Goal: Task Accomplishment & Management: Manage account settings

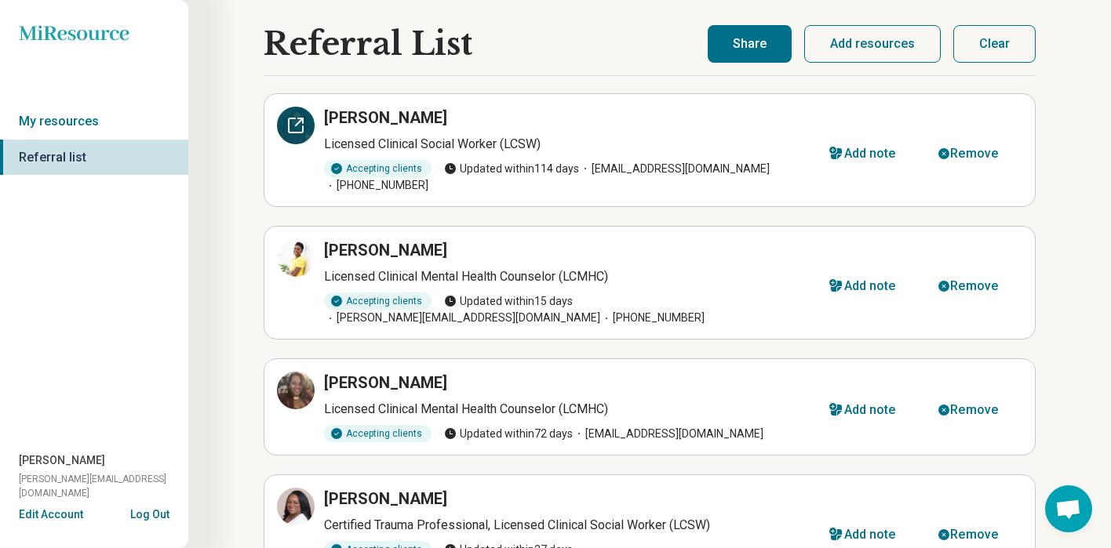
click at [293, 139] on div at bounding box center [296, 126] width 38 height 38
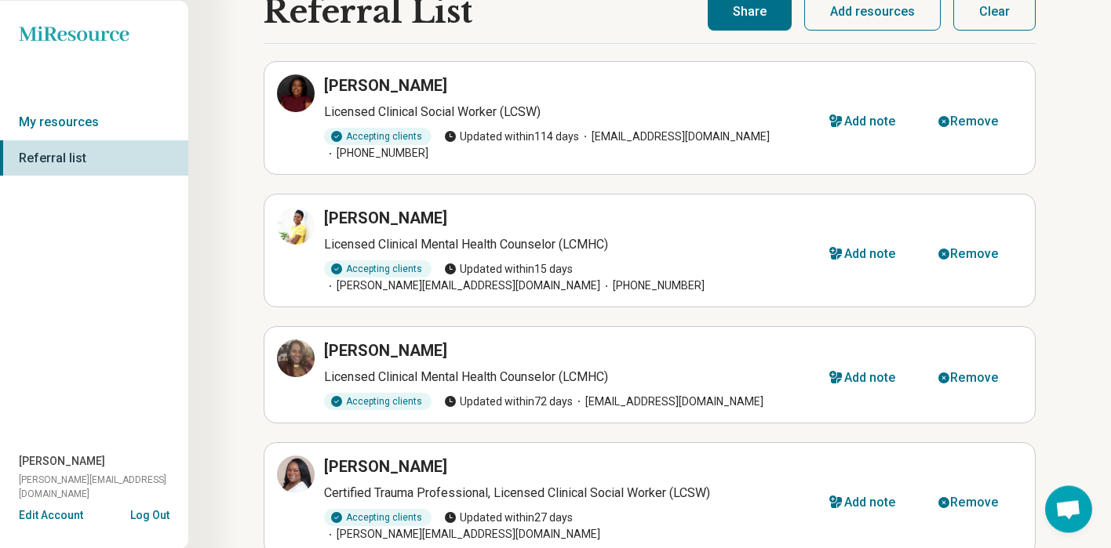
scroll to position [63, 0]
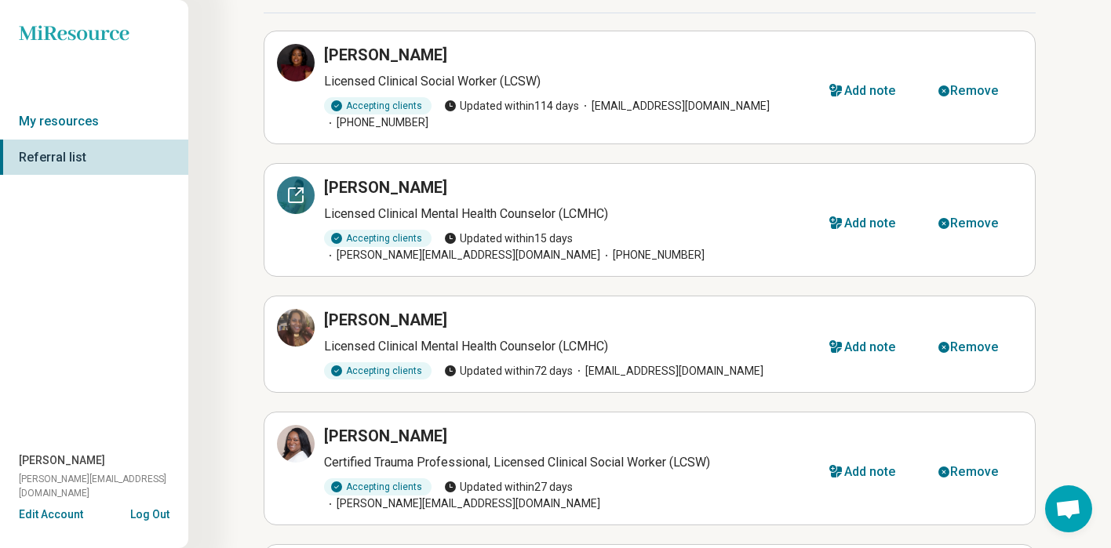
click at [296, 191] on div at bounding box center [296, 196] width 38 height 38
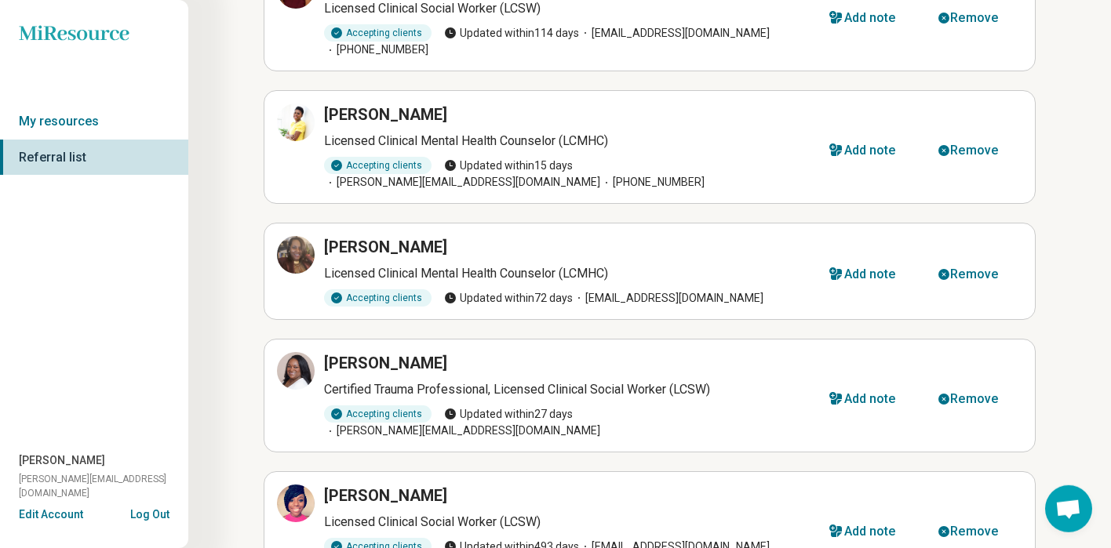
scroll to position [138, 0]
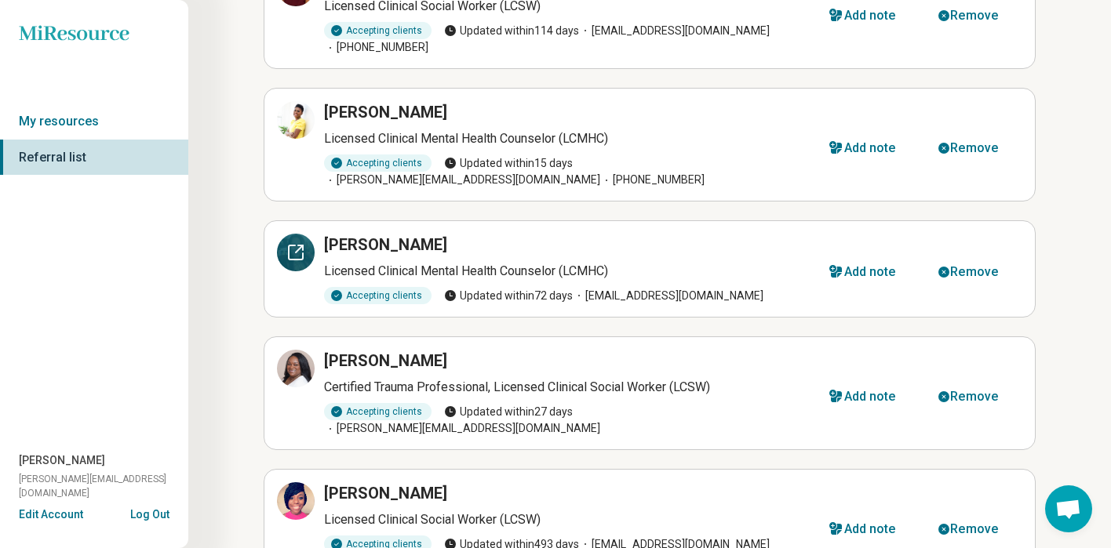
click at [296, 243] on icon at bounding box center [295, 252] width 19 height 19
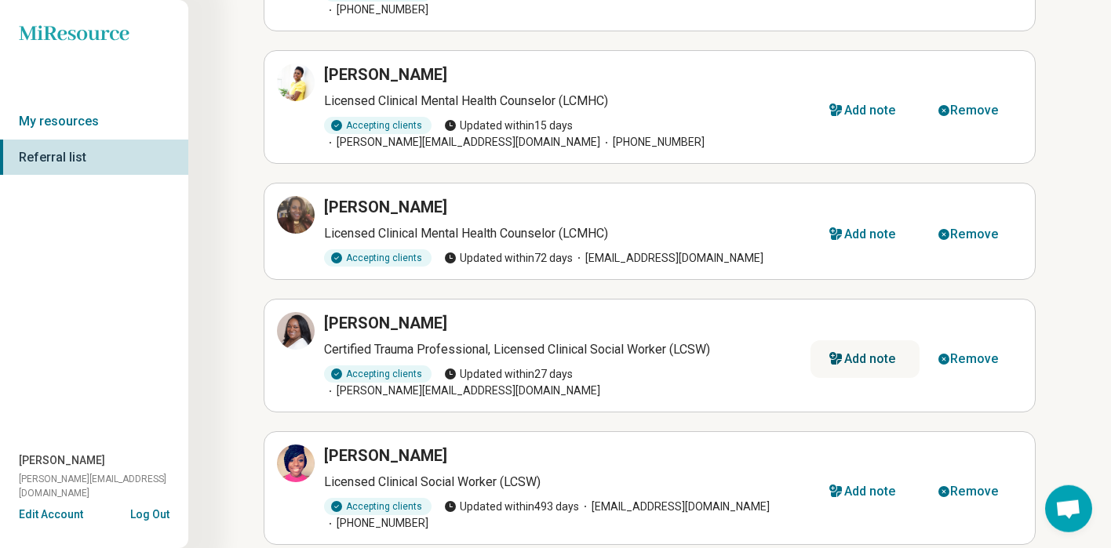
scroll to position [226, 0]
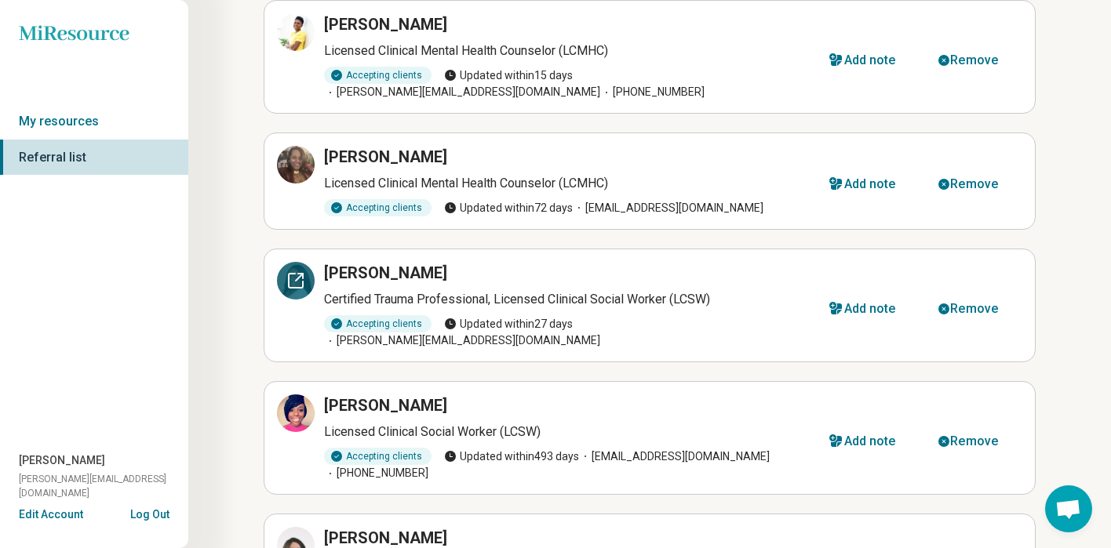
click at [297, 274] on icon at bounding box center [296, 281] width 14 height 14
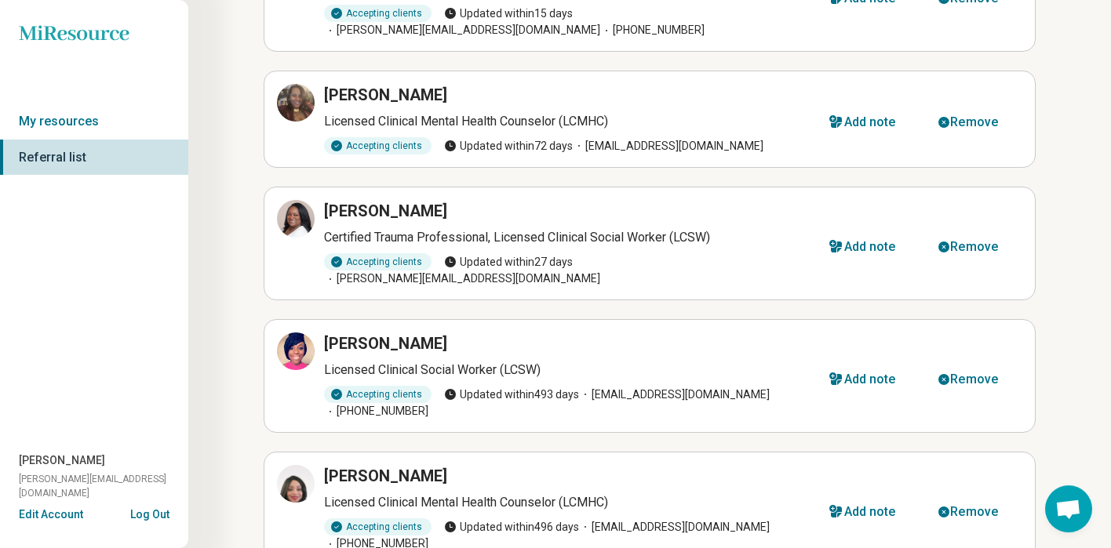
scroll to position [301, 0]
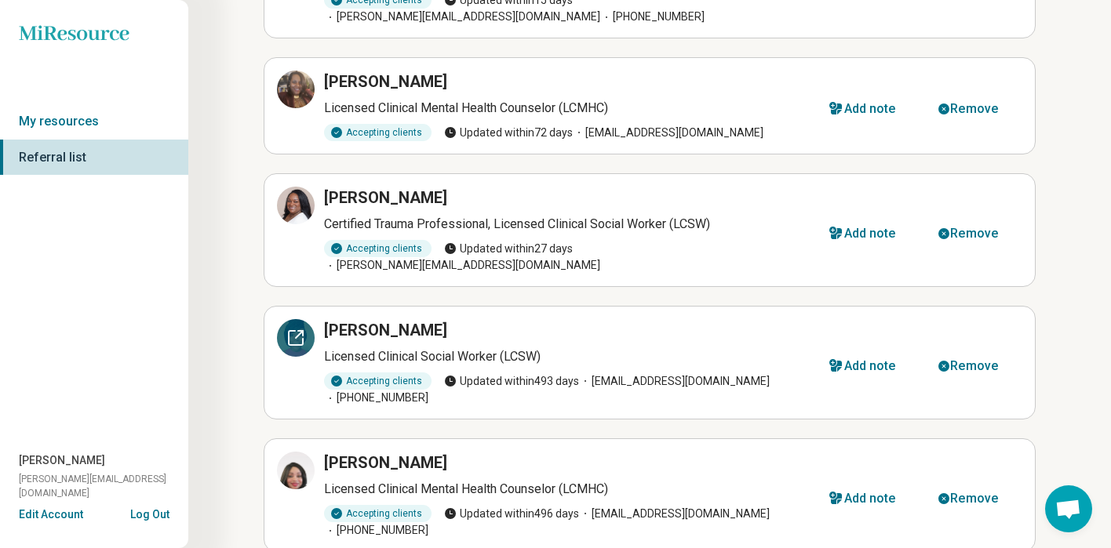
click at [294, 319] on div at bounding box center [296, 338] width 38 height 38
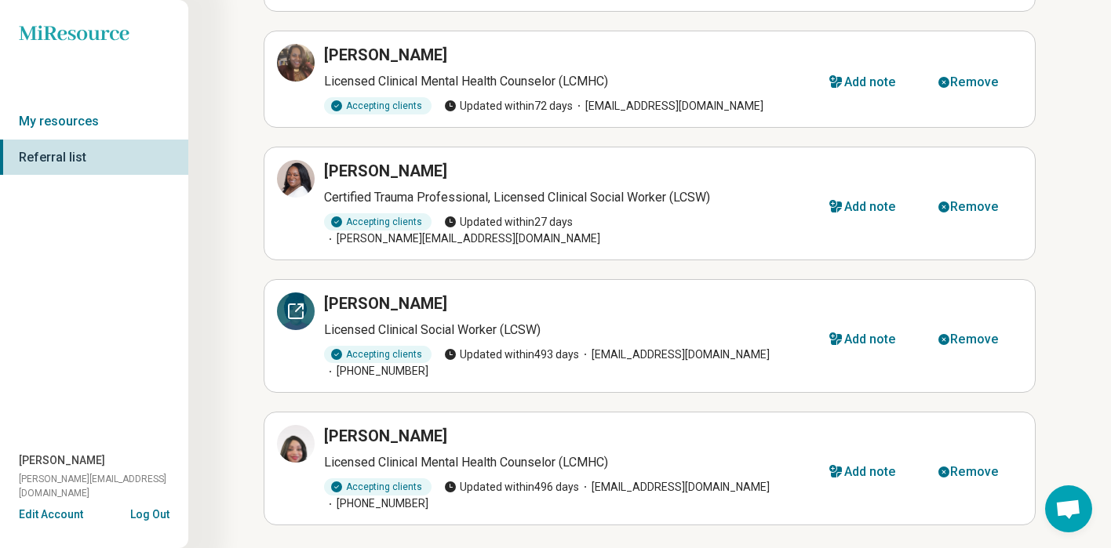
click at [297, 302] on icon at bounding box center [295, 311] width 19 height 19
click at [989, 333] on div "Remove" at bounding box center [974, 339] width 48 height 13
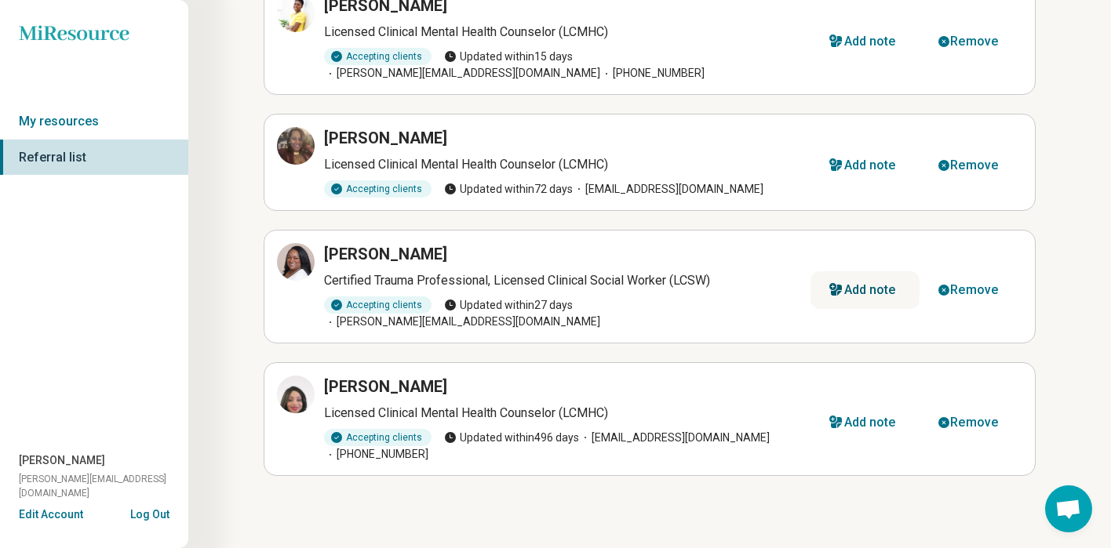
scroll to position [195, 0]
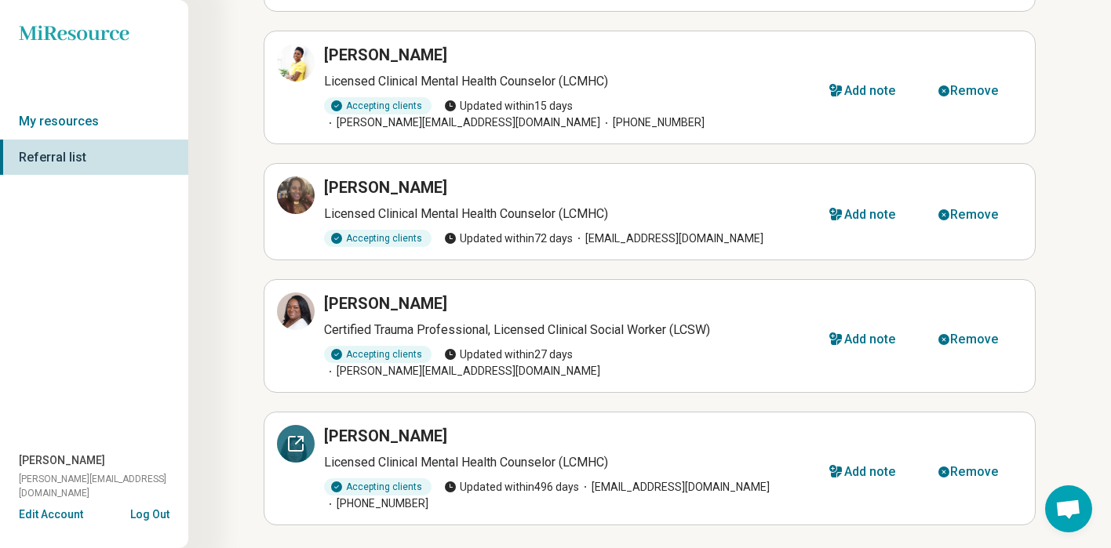
click at [288, 435] on icon at bounding box center [295, 444] width 19 height 19
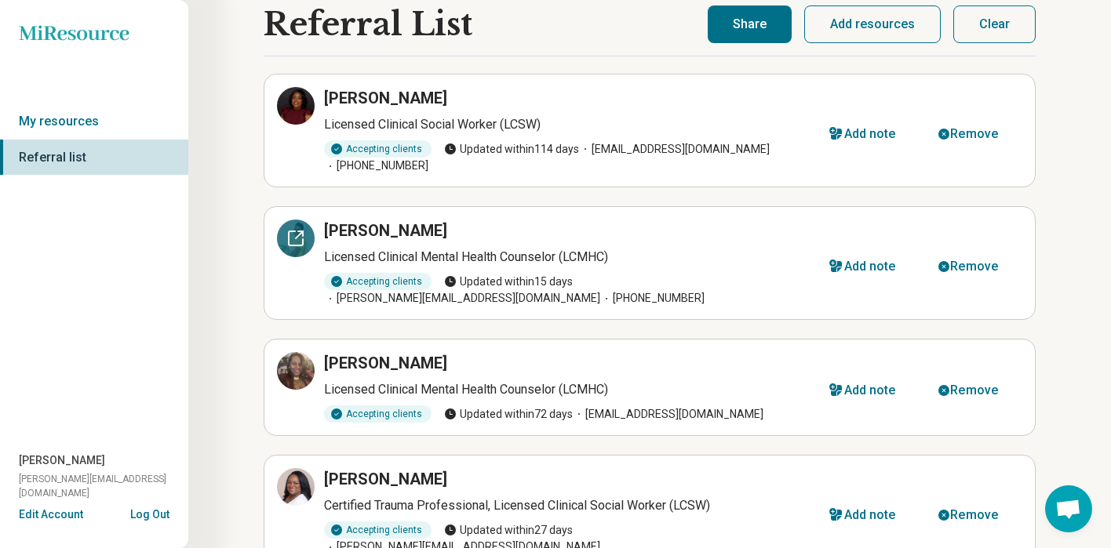
scroll to position [0, 0]
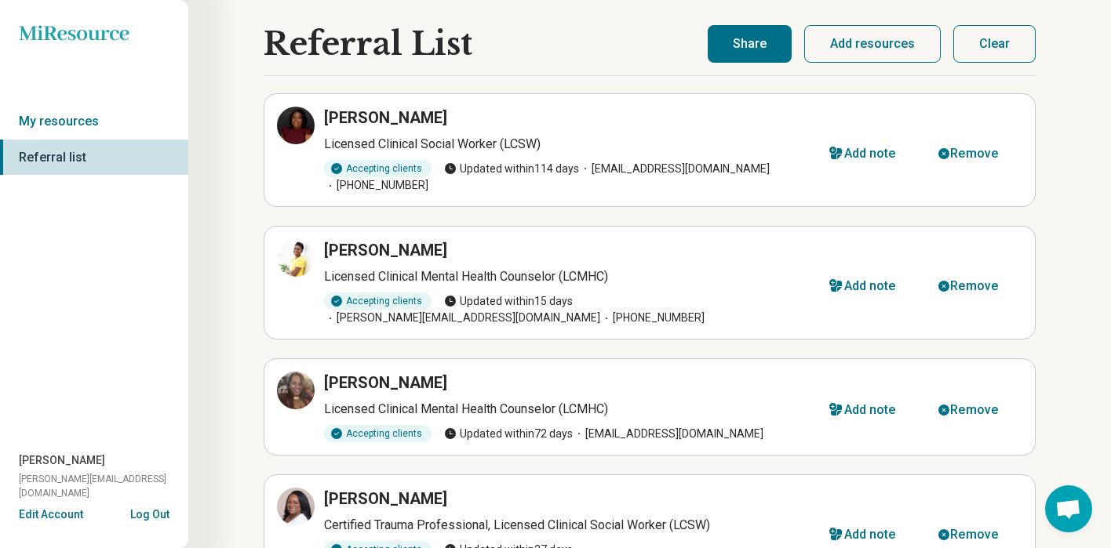
click at [772, 45] on button "Share" at bounding box center [750, 44] width 84 height 38
click at [770, 35] on button "Share" at bounding box center [750, 44] width 84 height 38
click at [755, 54] on button "Share" at bounding box center [750, 44] width 84 height 38
click at [622, 54] on div "Referral List" at bounding box center [486, 44] width 444 height 36
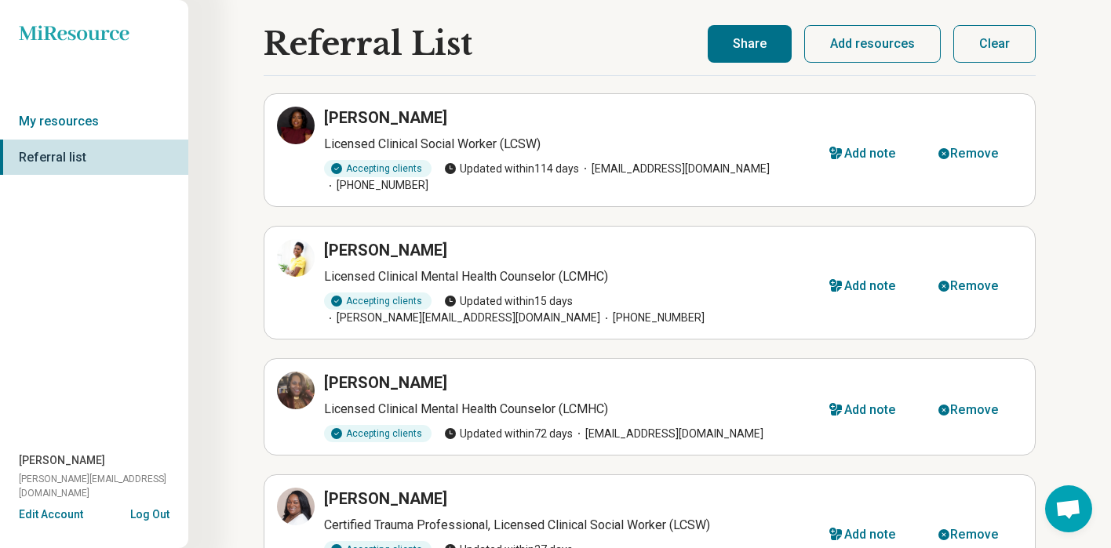
click at [759, 51] on button "Share" at bounding box center [750, 44] width 84 height 38
click at [643, 62] on main "Referral List Samara Bowser Licensed Clinical Social Worker (LCSW) Accepting cl…" at bounding box center [650, 396] width 772 height 743
click at [761, 54] on button "Share" at bounding box center [750, 44] width 84 height 38
click at [869, 53] on button "Add resources" at bounding box center [872, 44] width 137 height 38
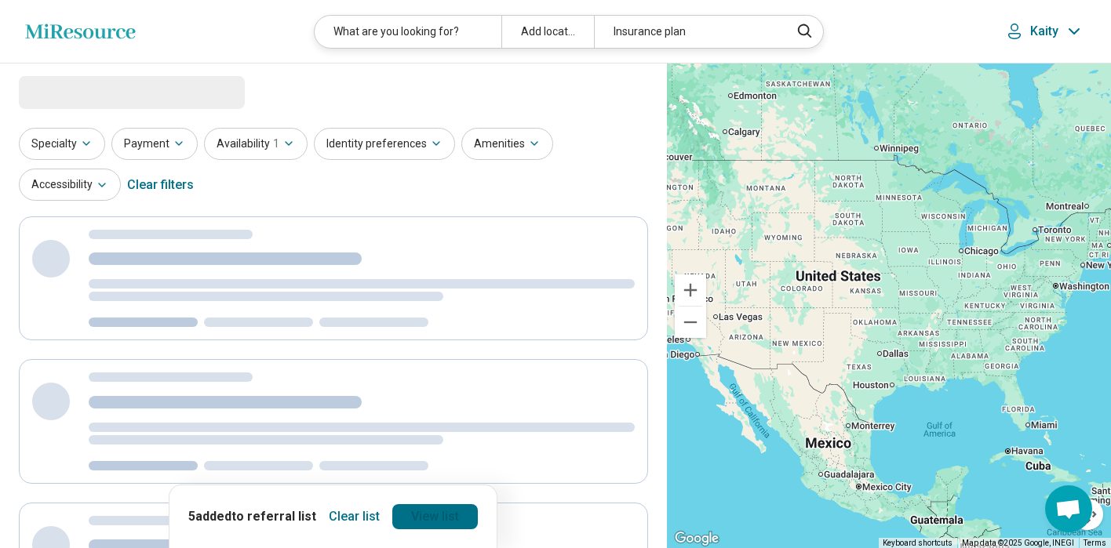
click at [427, 520] on link "View list" at bounding box center [435, 516] width 86 height 25
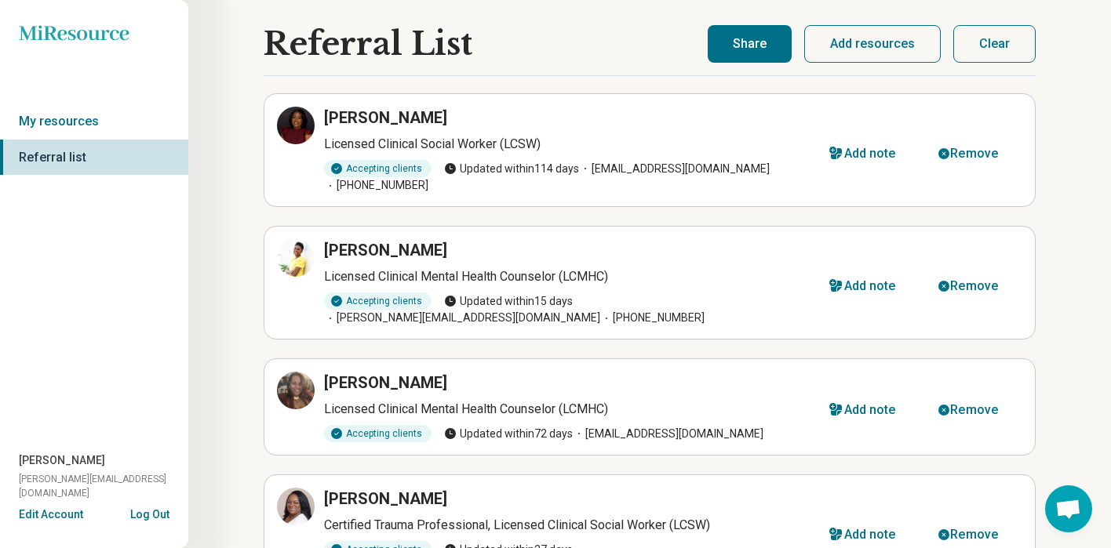
click at [738, 46] on button "Share" at bounding box center [750, 44] width 84 height 38
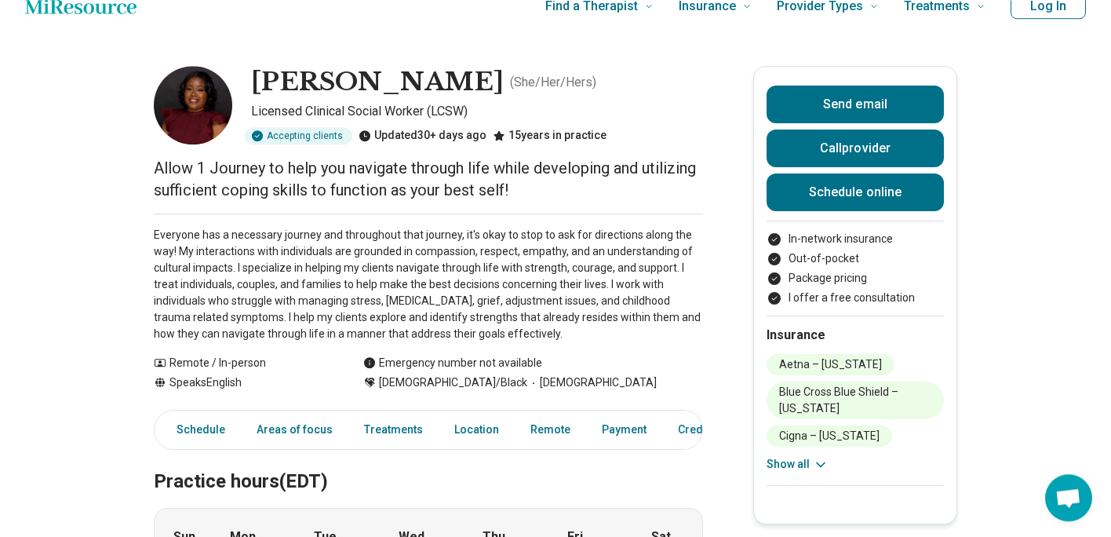
scroll to position [38, 0]
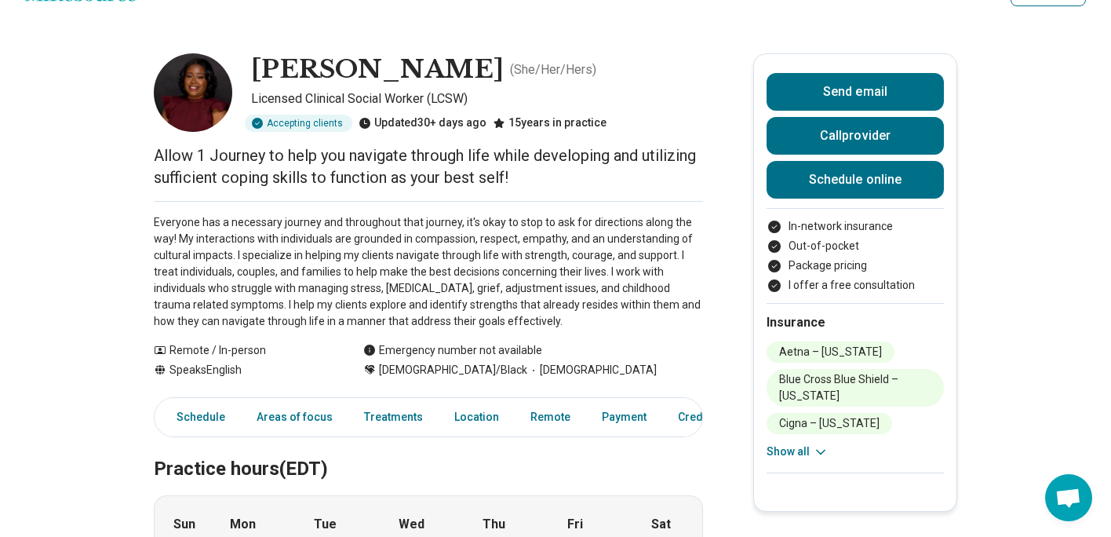
click at [793, 459] on button "Show all" at bounding box center [797, 451] width 62 height 16
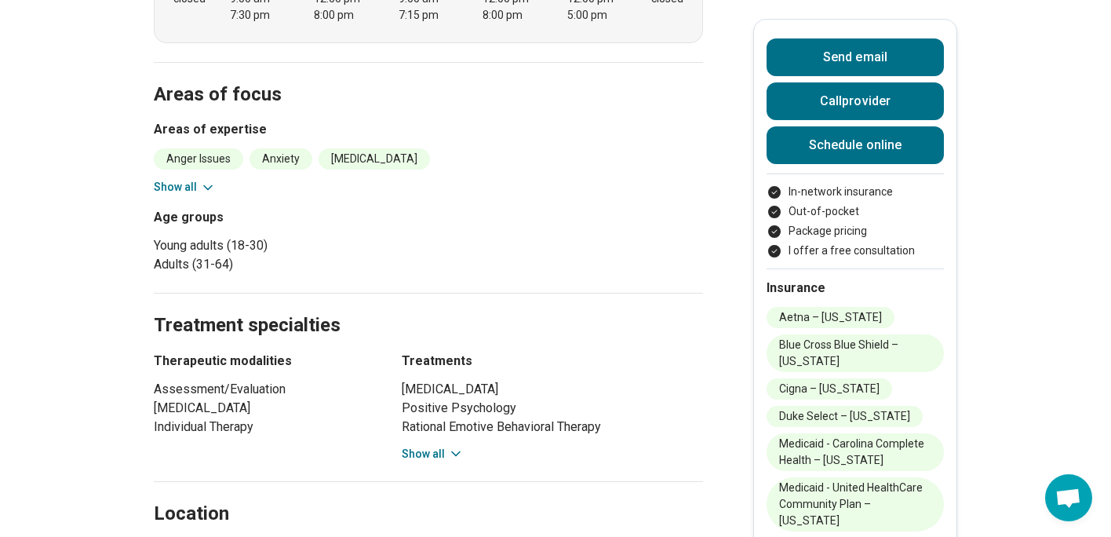
scroll to position [590, 0]
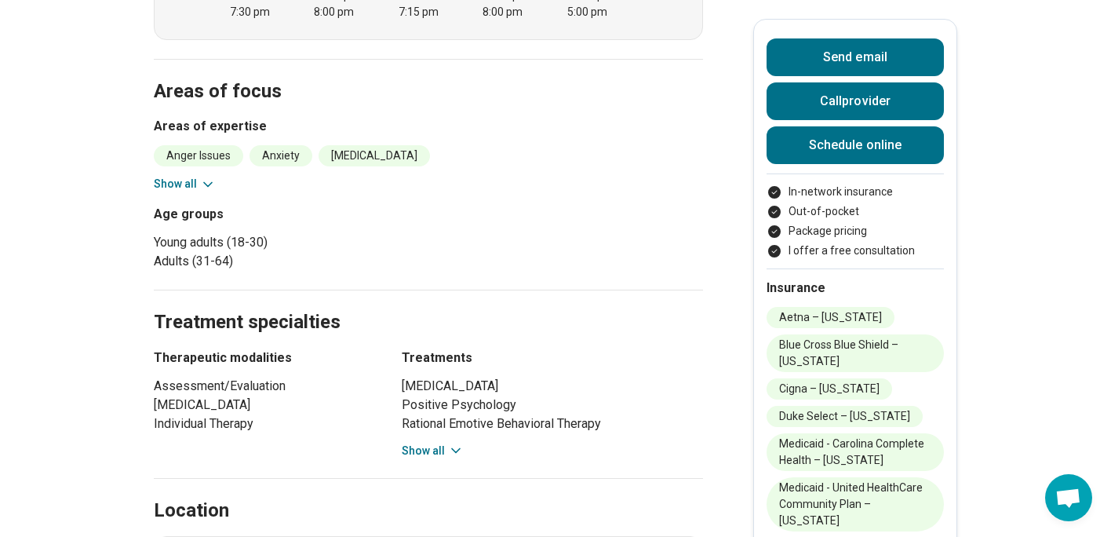
click at [821, 293] on h2 "Insurance" at bounding box center [854, 287] width 177 height 19
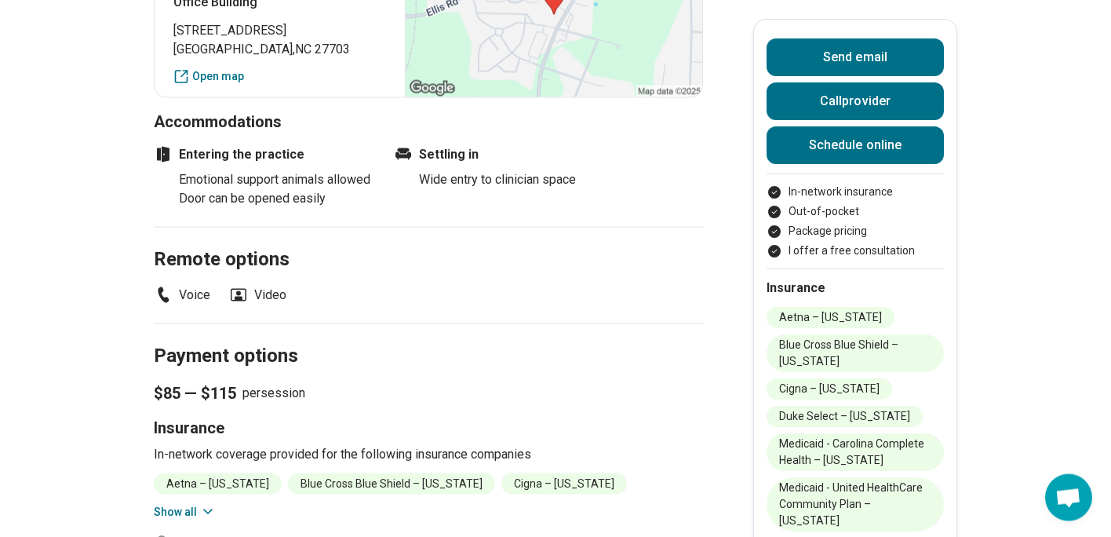
scroll to position [1367, 0]
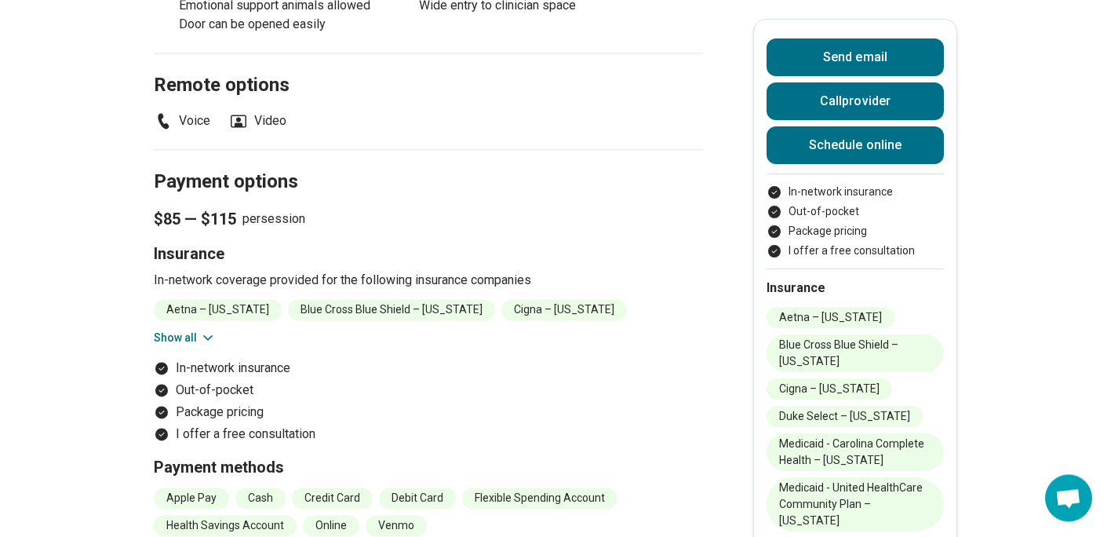
click at [177, 346] on button "Show all" at bounding box center [185, 337] width 62 height 16
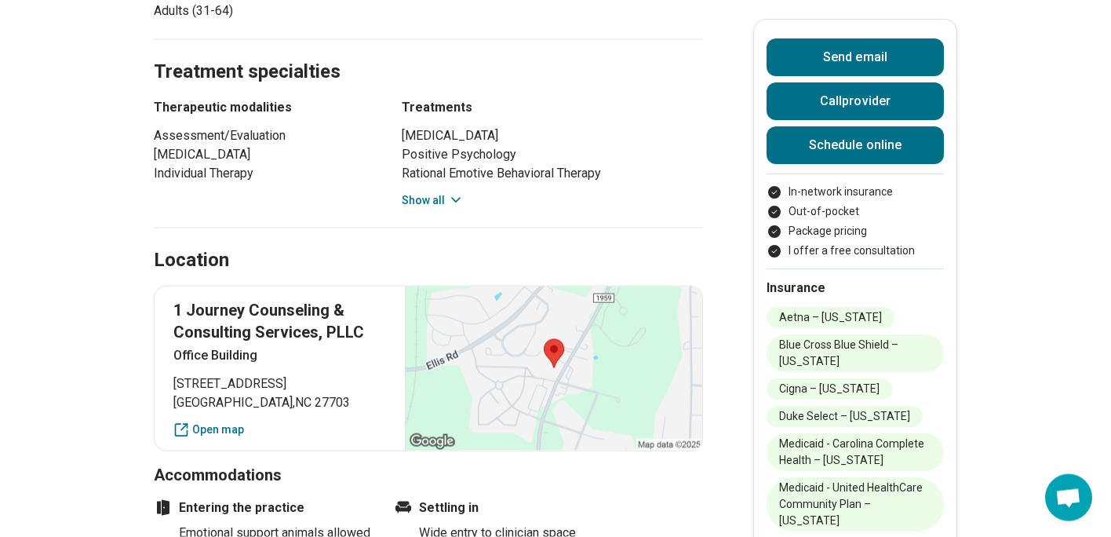
scroll to position [841, 0]
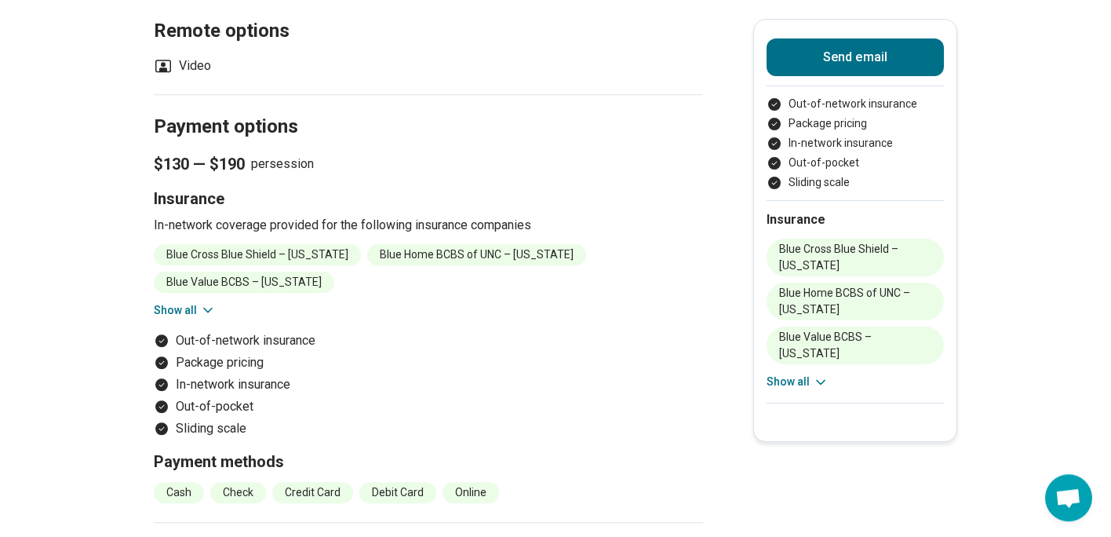
scroll to position [1318, 0]
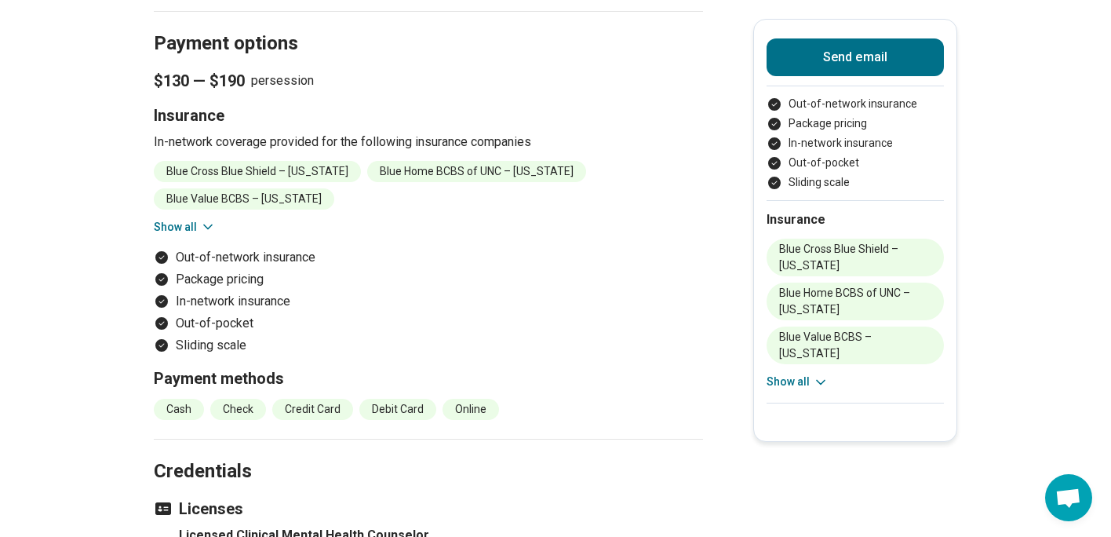
click at [176, 219] on button "Show all" at bounding box center [185, 227] width 62 height 16
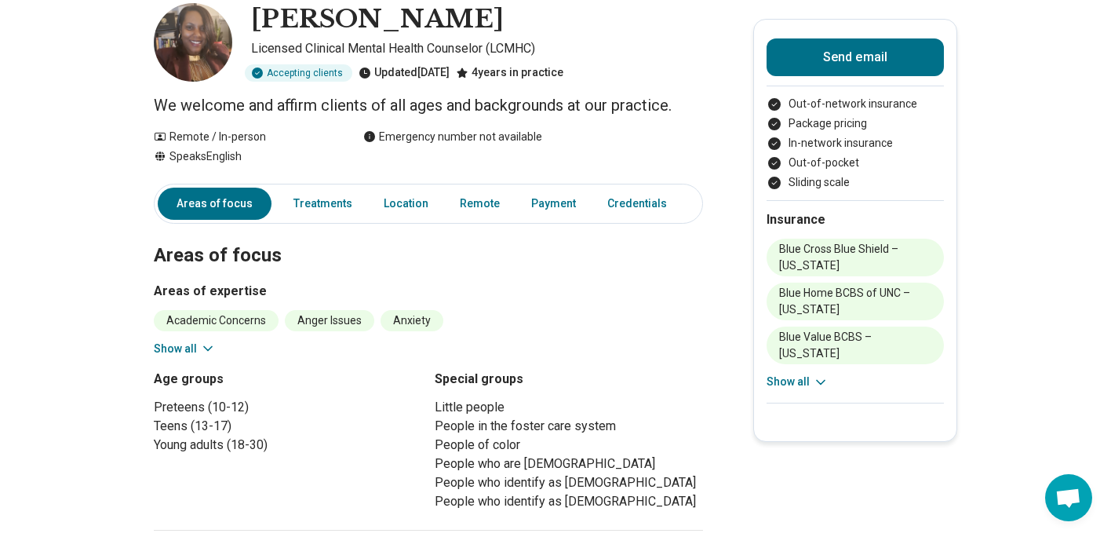
scroll to position [0, 0]
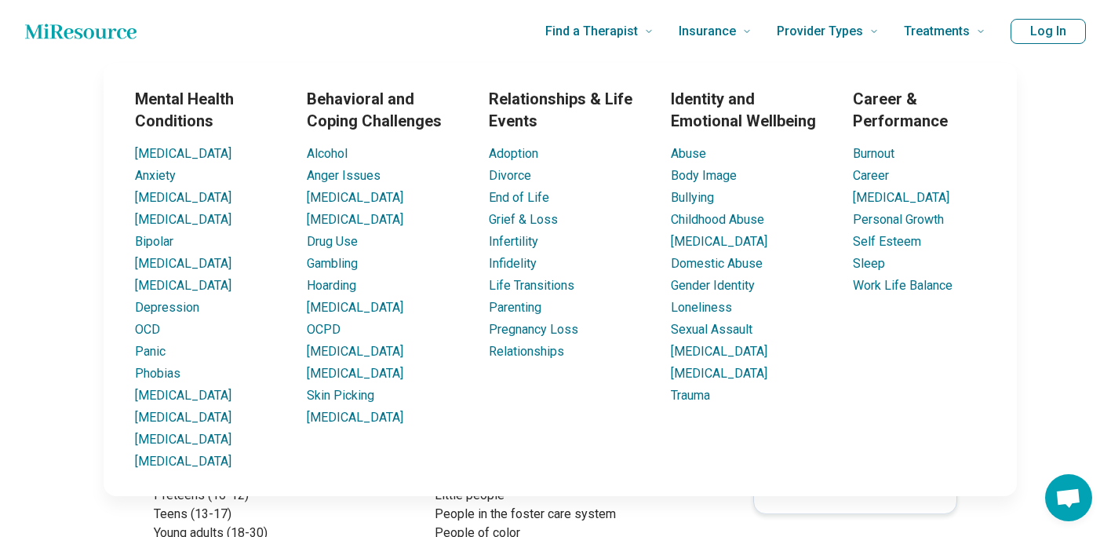
click at [322, 512] on li "Teens (13-17)" at bounding box center [288, 513] width 268 height 19
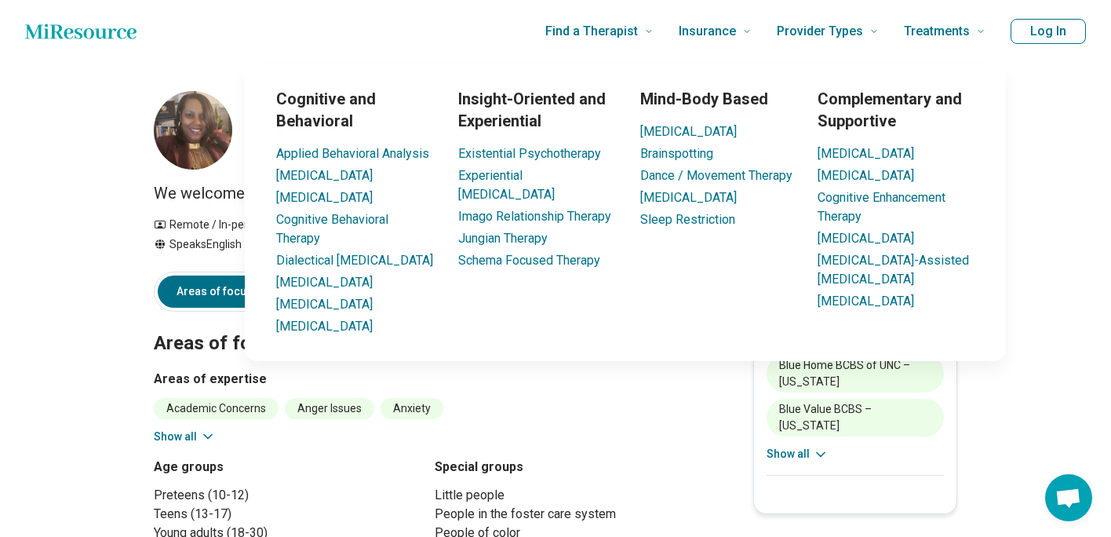
click at [1054, 24] on button "Log In" at bounding box center [1047, 31] width 75 height 25
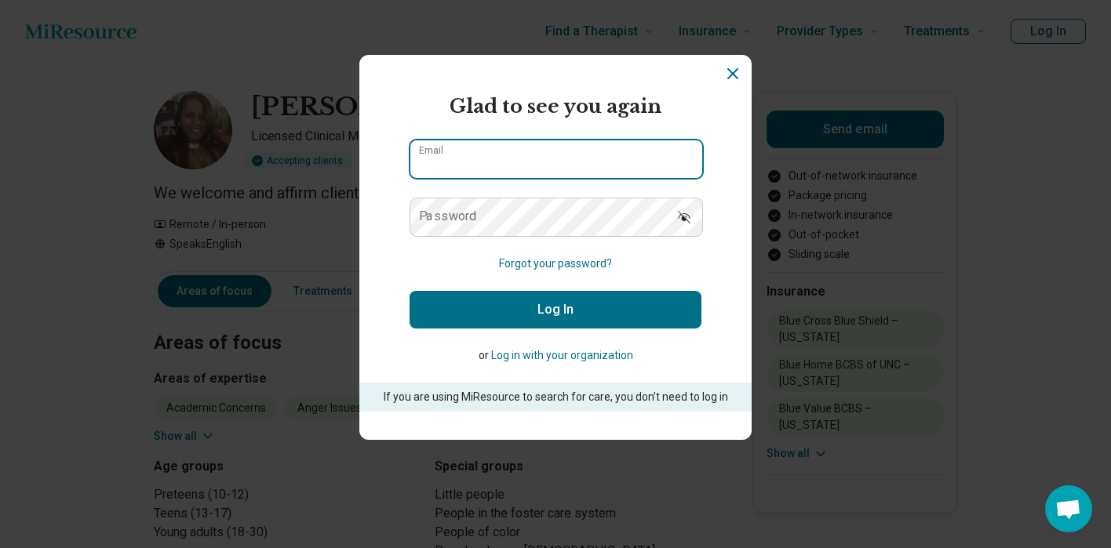
click at [489, 164] on input "Email" at bounding box center [556, 159] width 292 height 38
type input "**********"
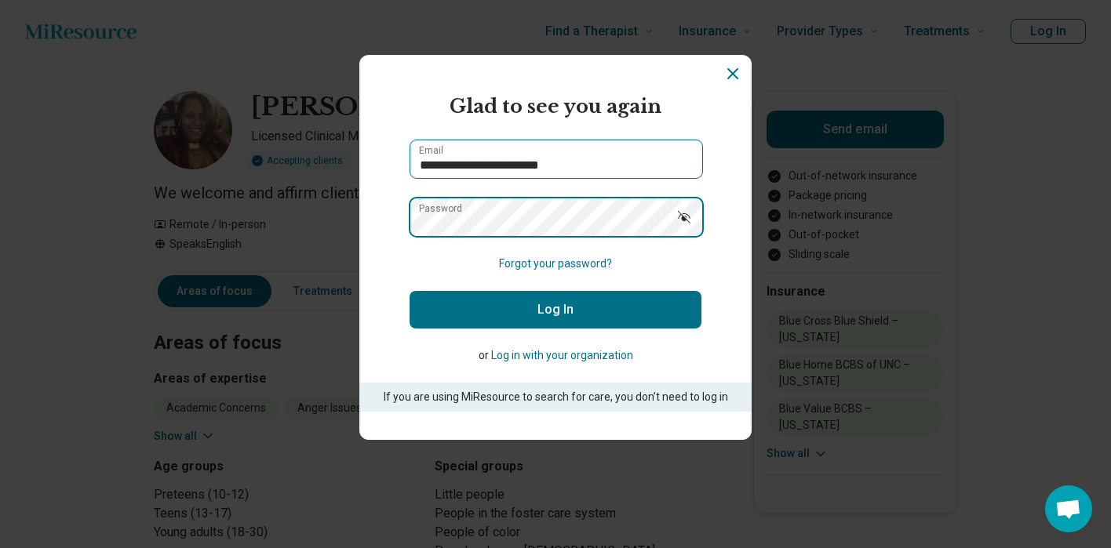
click at [410, 291] on button "Log In" at bounding box center [556, 310] width 292 height 38
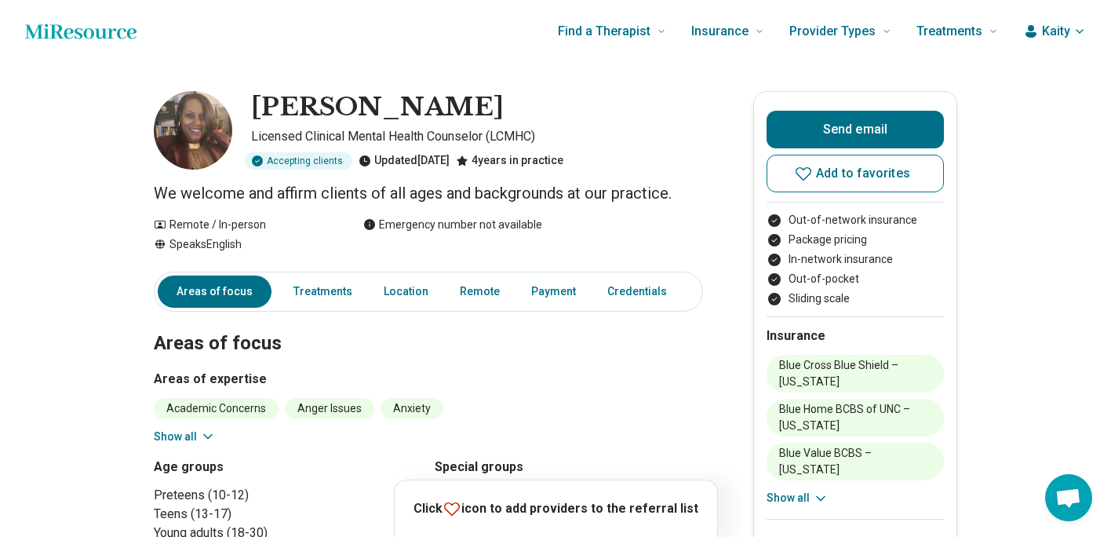
click at [461, 513] on icon at bounding box center [451, 508] width 19 height 19
click at [602, 513] on p "Click icon to add providers to the referral list" at bounding box center [555, 508] width 285 height 20
click at [664, 518] on div "Click icon to add providers to the referral list" at bounding box center [556, 508] width 324 height 58
click at [671, 519] on div "Click icon to add providers to the referral list" at bounding box center [556, 508] width 324 height 58
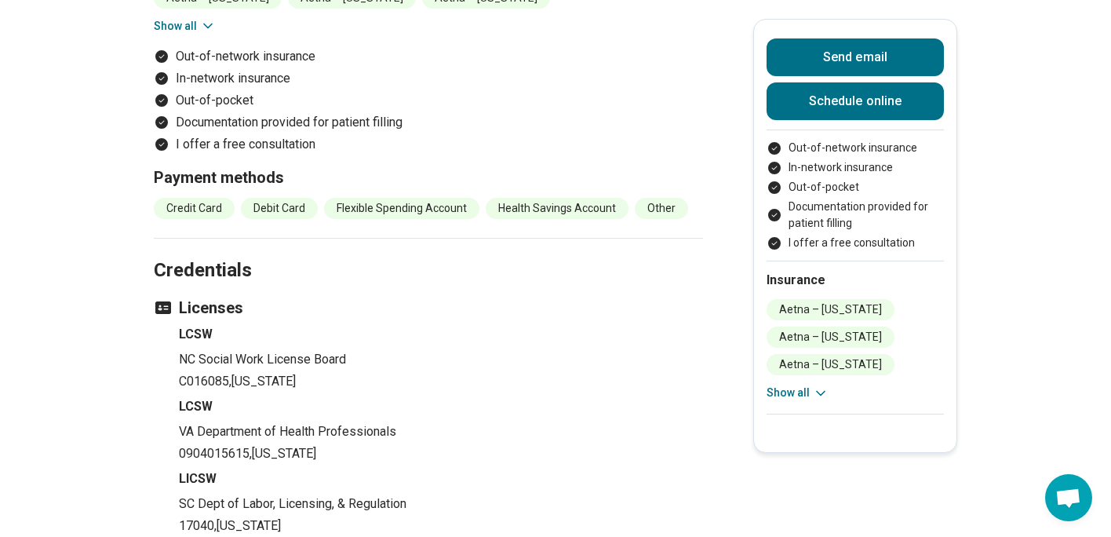
scroll to position [1293, 0]
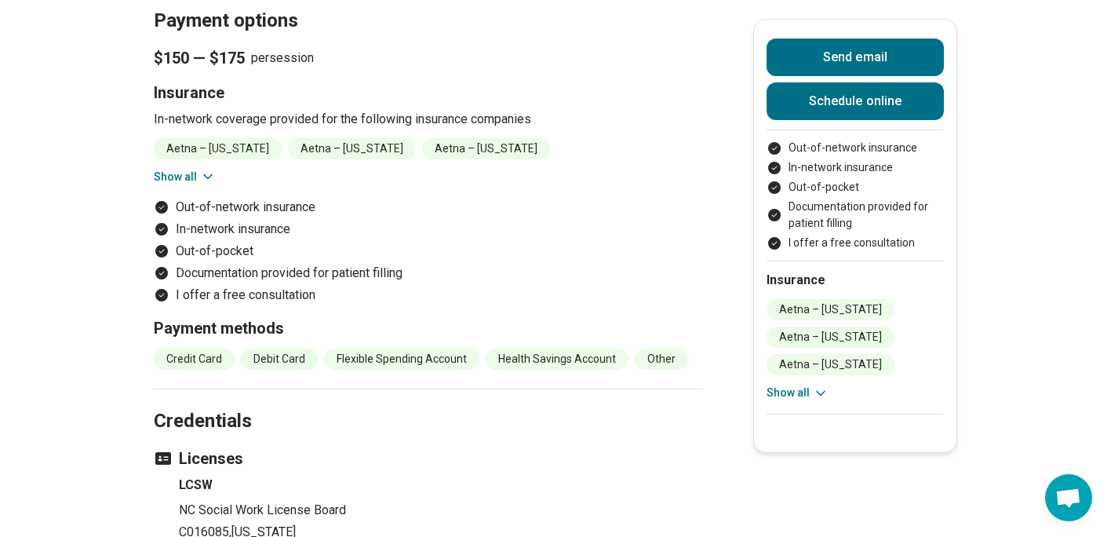
click at [203, 185] on button "Show all" at bounding box center [185, 177] width 62 height 16
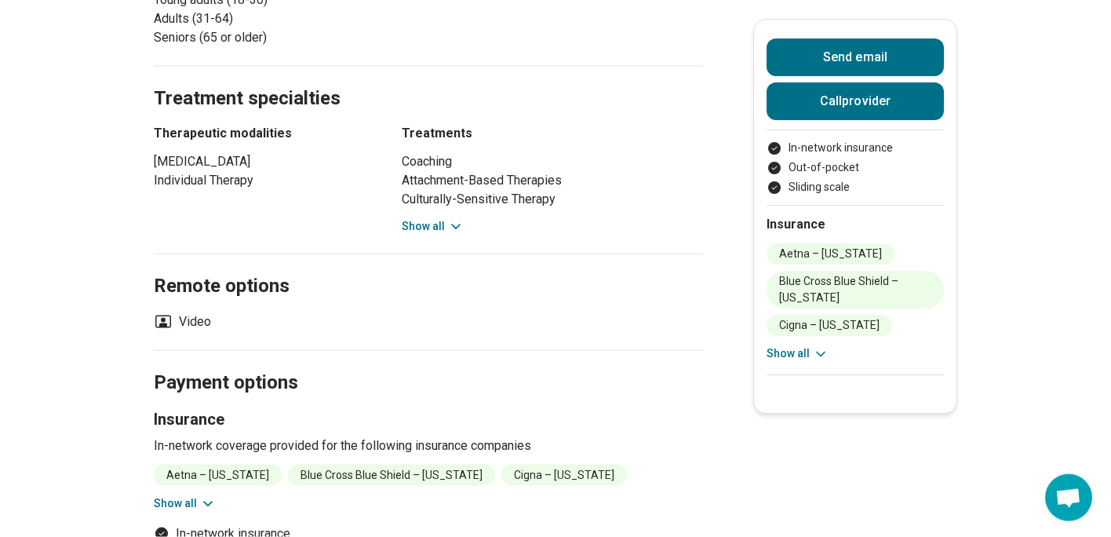
scroll to position [577, 0]
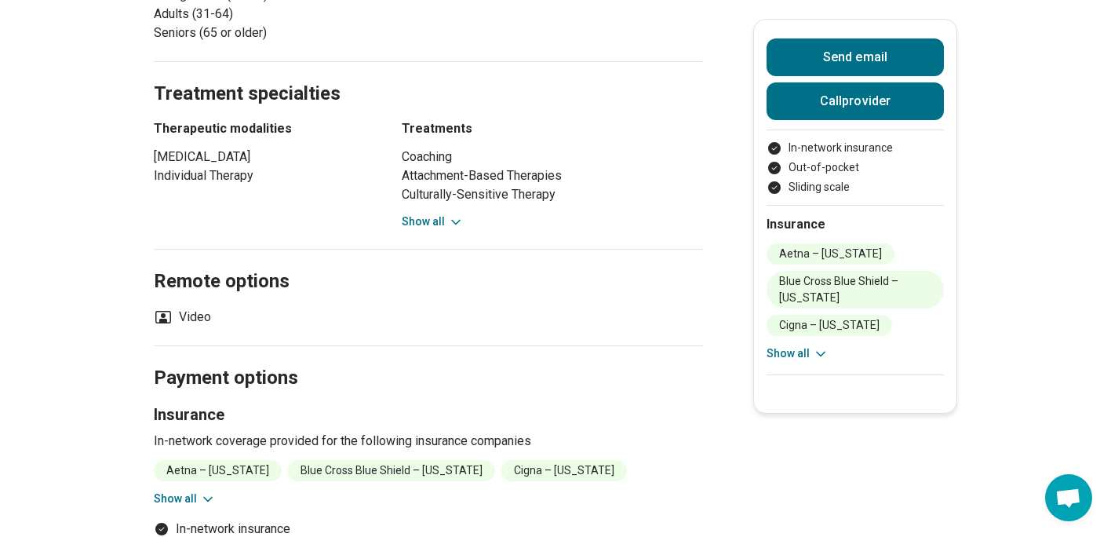
click at [201, 500] on button "Show all" at bounding box center [185, 498] width 62 height 16
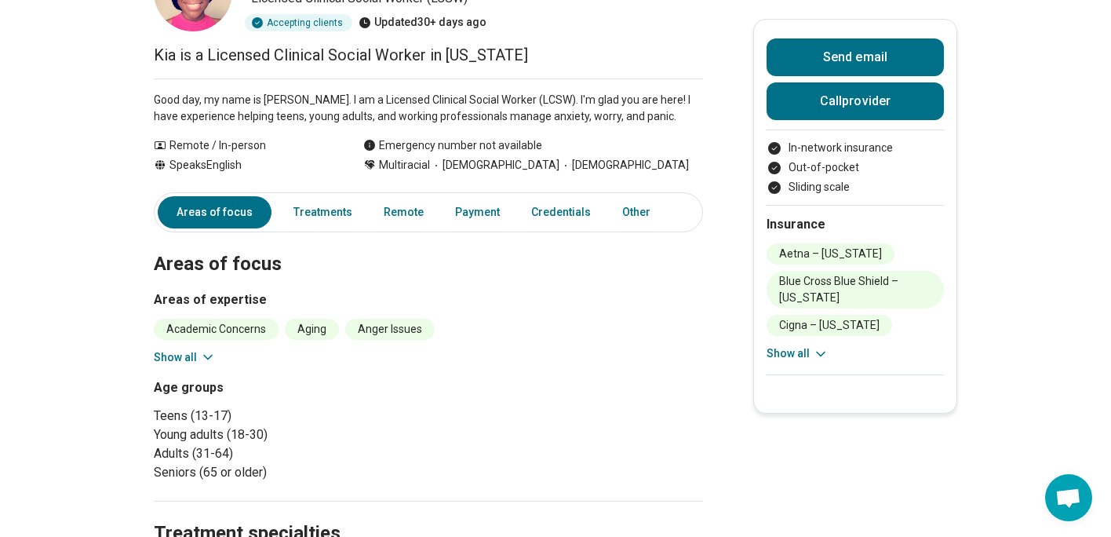
scroll to position [0, 0]
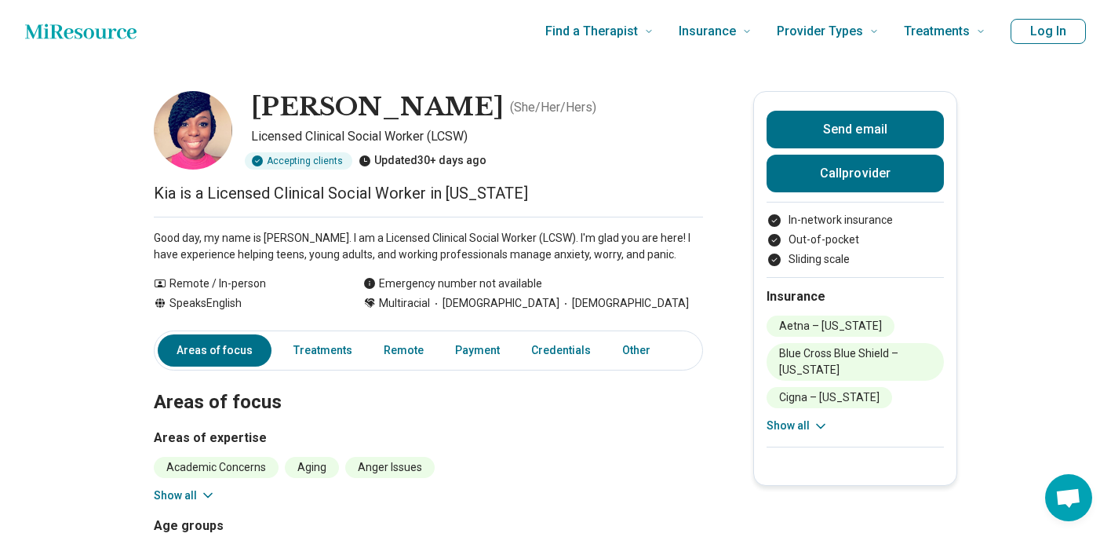
scroll to position [151, 0]
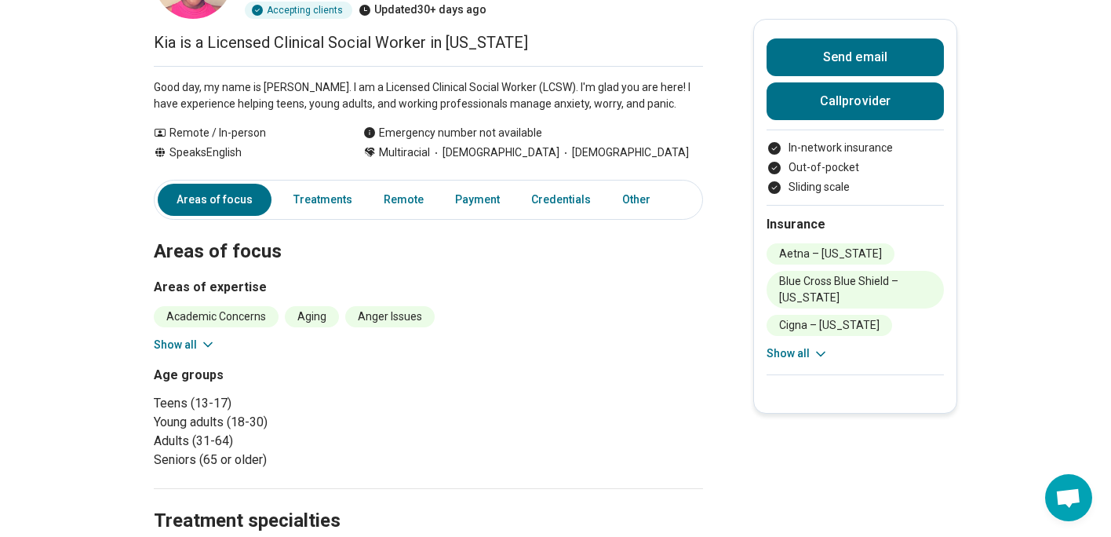
click at [189, 344] on button "Show all" at bounding box center [185, 345] width 62 height 16
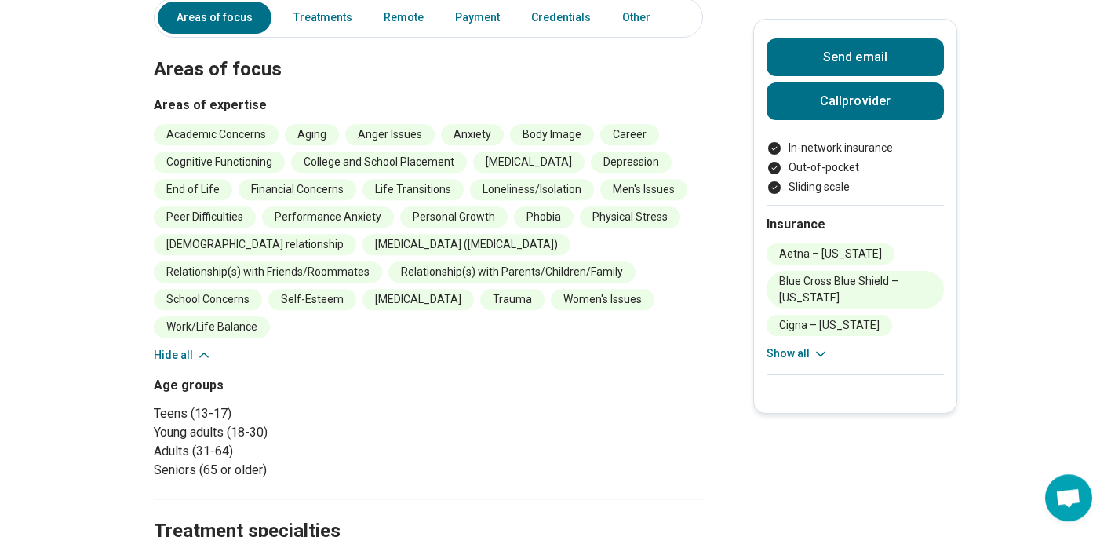
scroll to position [452, 0]
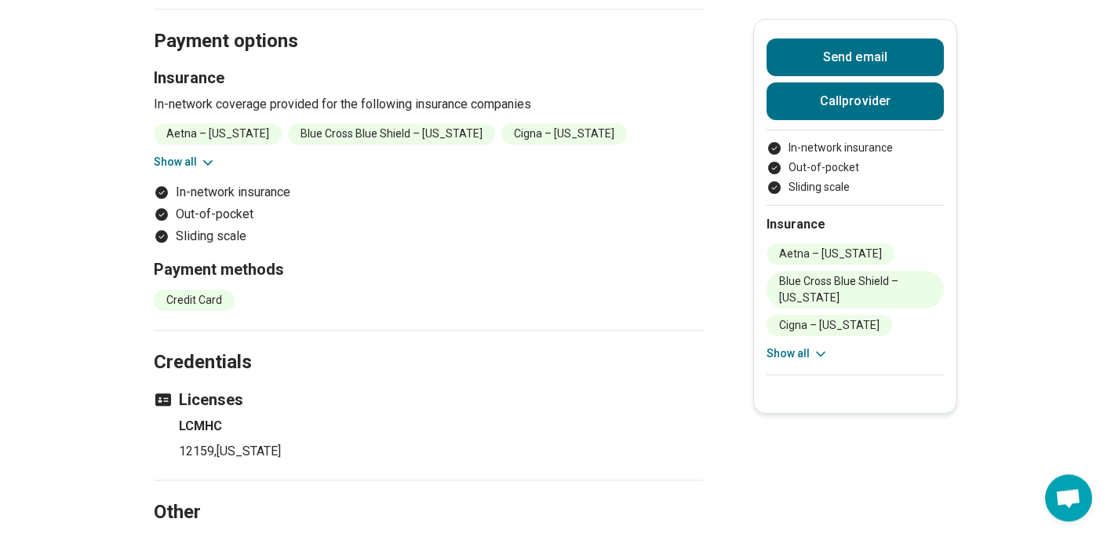
scroll to position [828, 0]
click at [200, 166] on button "Show all" at bounding box center [185, 163] width 62 height 16
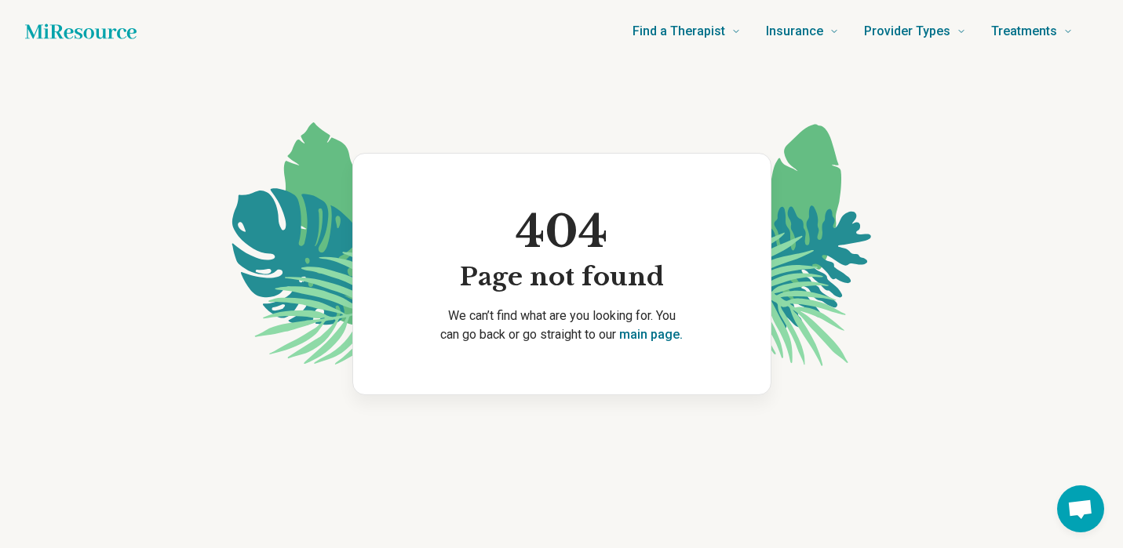
click at [424, 494] on div "Find a Therapist Mental Health Conditions [MEDICAL_DATA] Anxiety [MEDICAL_DATA]…" at bounding box center [561, 274] width 1123 height 548
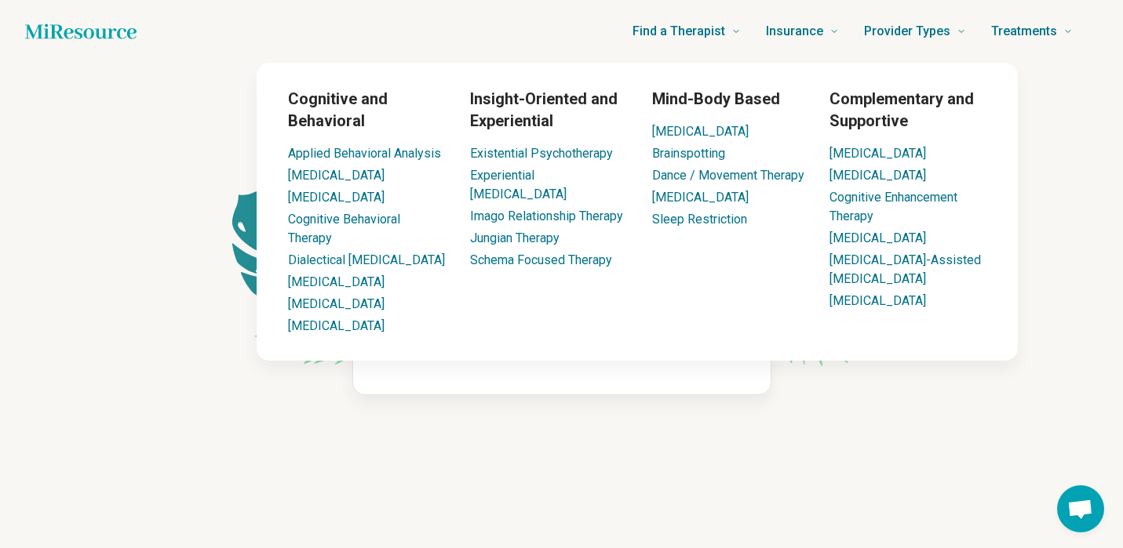
click at [1051, 96] on div "Cognitive and Behavioral Applied Behavioral Analysis Aversion Therapy Behavior …" at bounding box center [636, 212] width 949 height 298
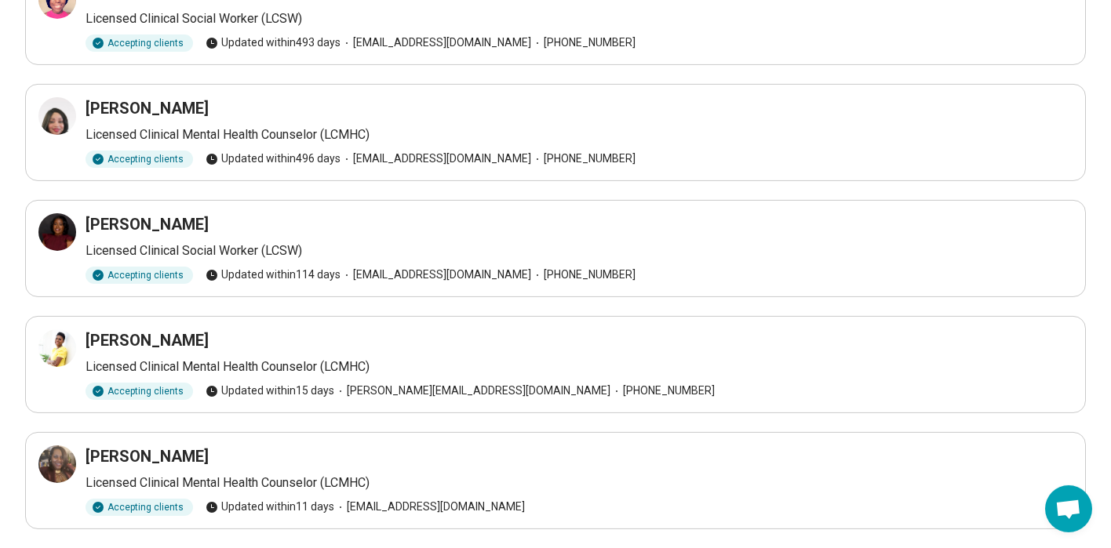
scroll to position [319, 0]
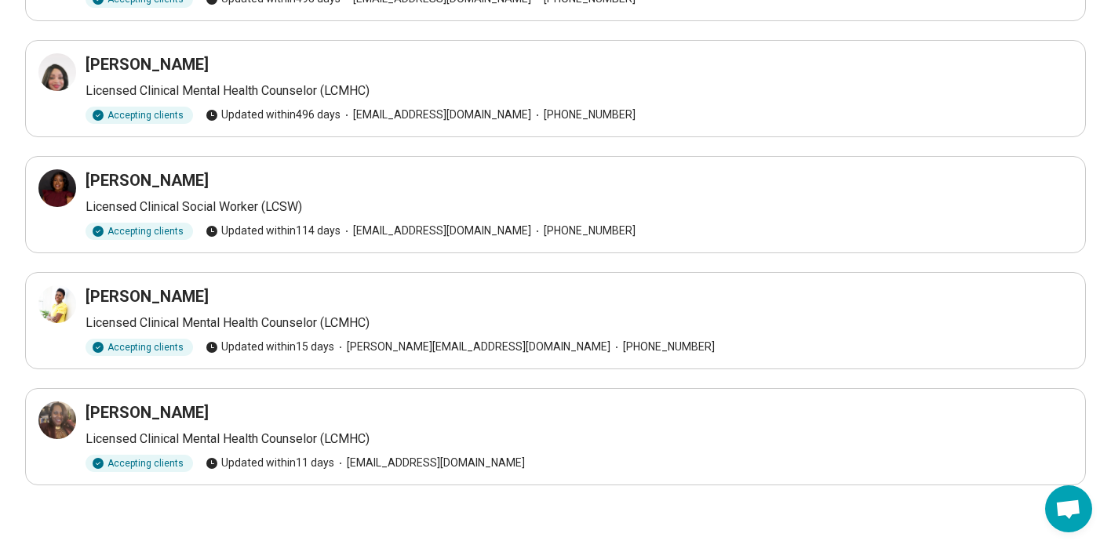
click at [791, 141] on ul "Tiffany Baker-Chapman Certified Trauma Professional, Licensed Clinical Social W…" at bounding box center [555, 147] width 1061 height 678
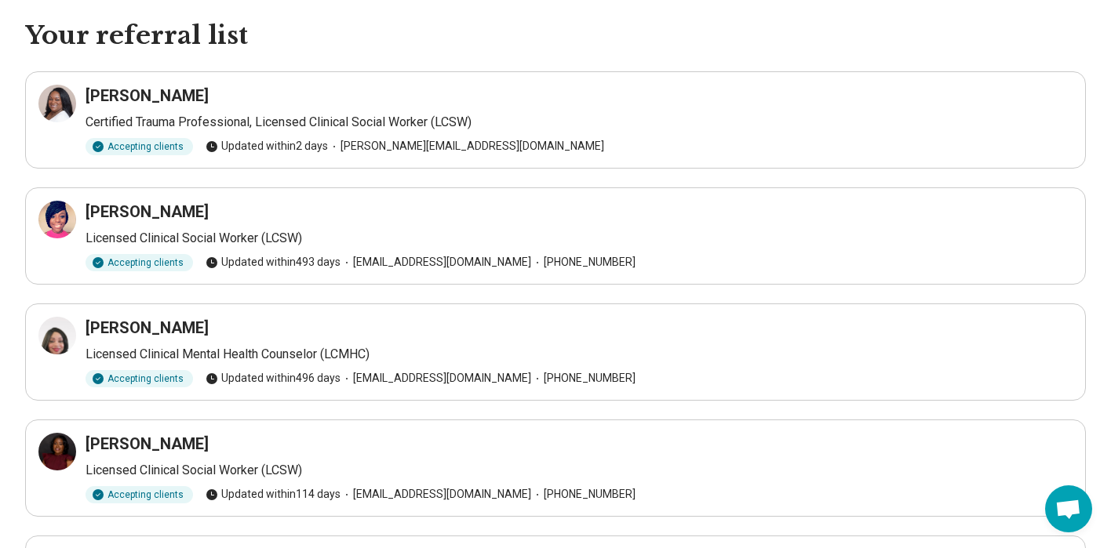
scroll to position [0, 0]
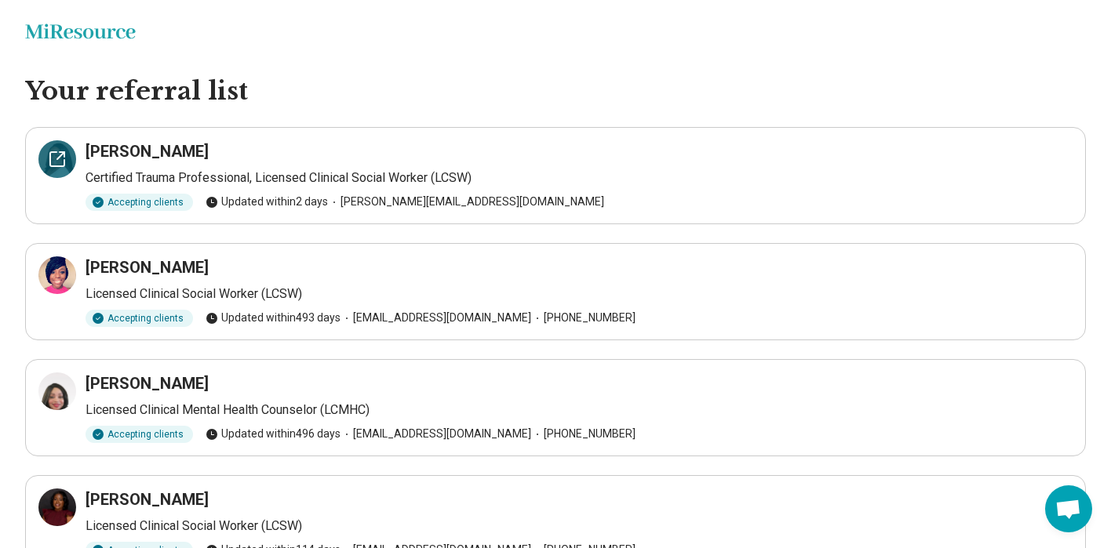
click at [59, 168] on icon at bounding box center [57, 159] width 19 height 19
click at [54, 395] on icon at bounding box center [57, 391] width 19 height 19
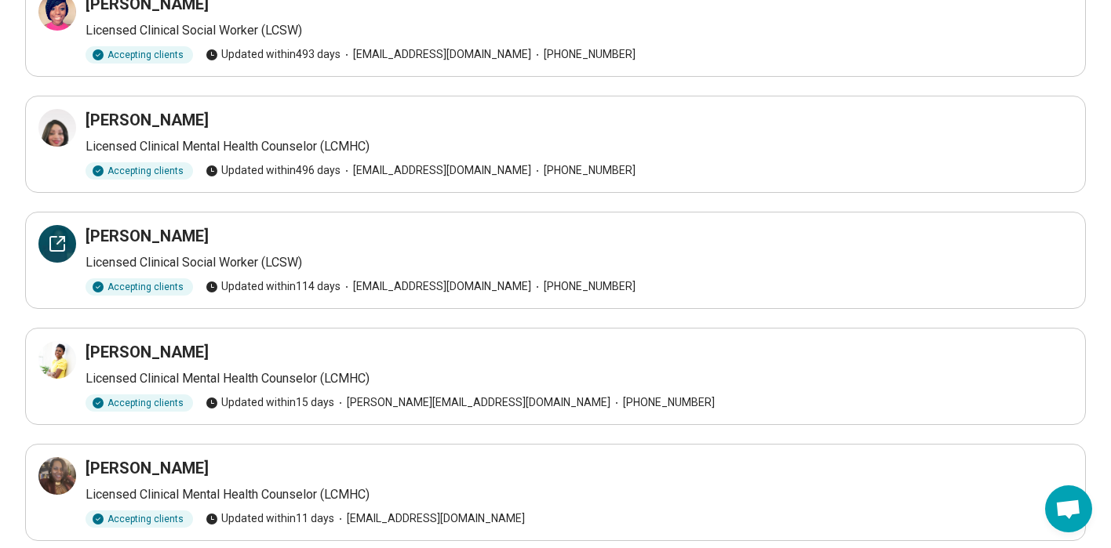
click at [50, 261] on div at bounding box center [57, 244] width 38 height 38
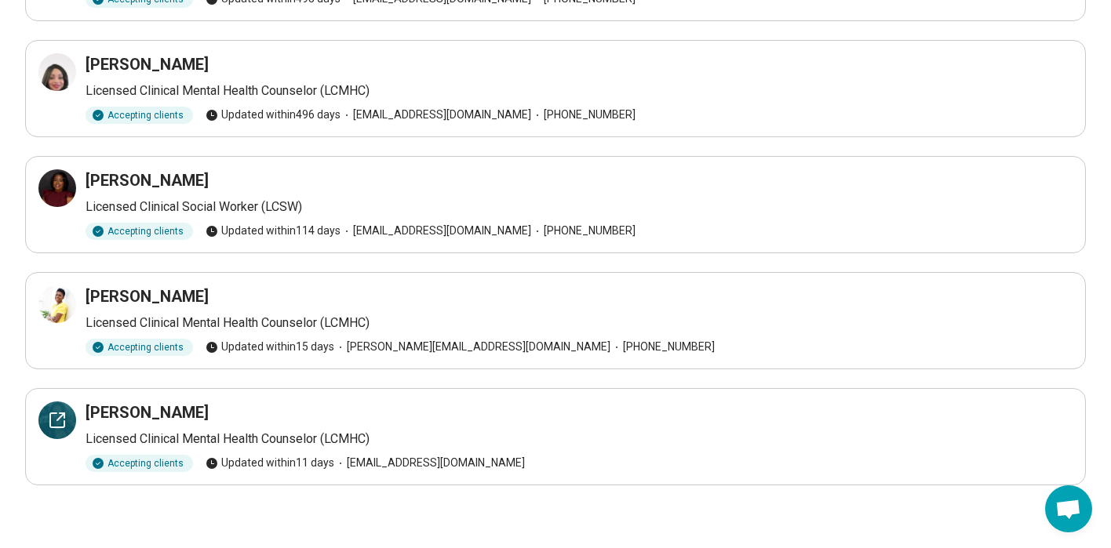
click at [50, 436] on div at bounding box center [57, 421] width 38 height 38
click at [56, 319] on div at bounding box center [57, 305] width 38 height 38
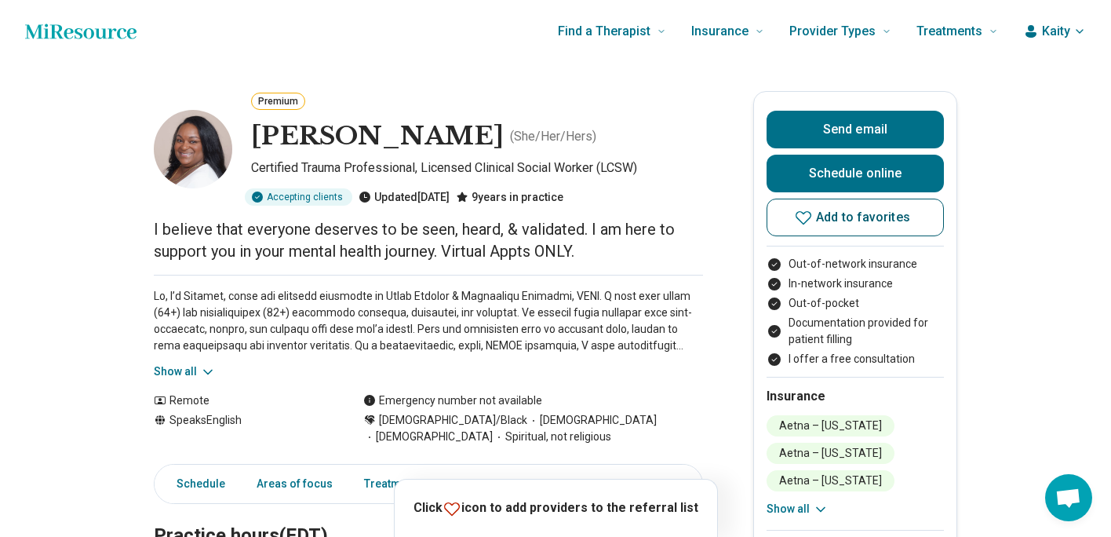
click at [883, 218] on span "Add to favorites" at bounding box center [863, 217] width 94 height 13
click at [653, 501] on link "View list" at bounding box center [665, 505] width 86 height 25
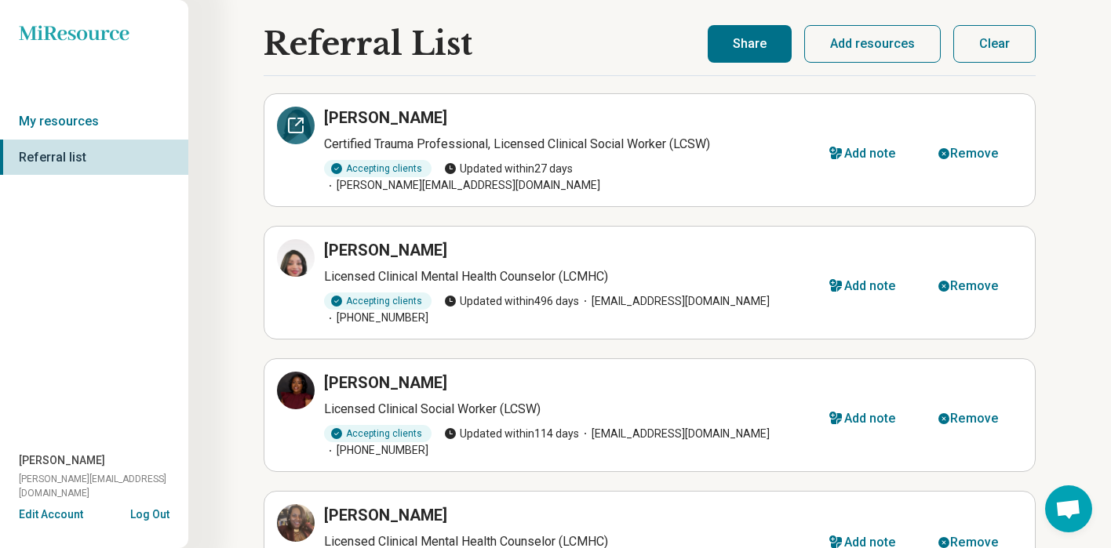
click at [284, 139] on div at bounding box center [296, 126] width 38 height 38
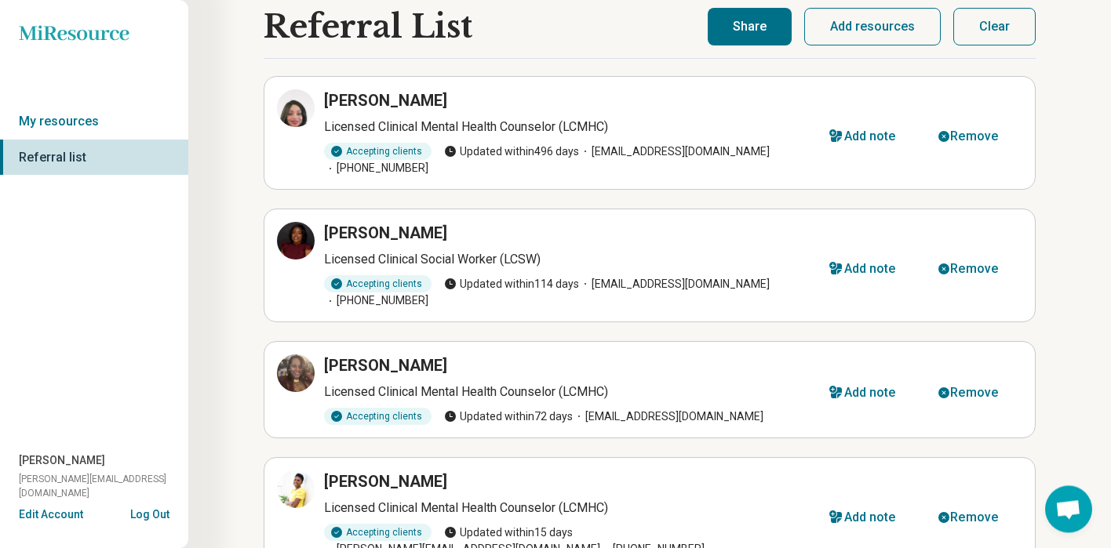
scroll to position [63, 0]
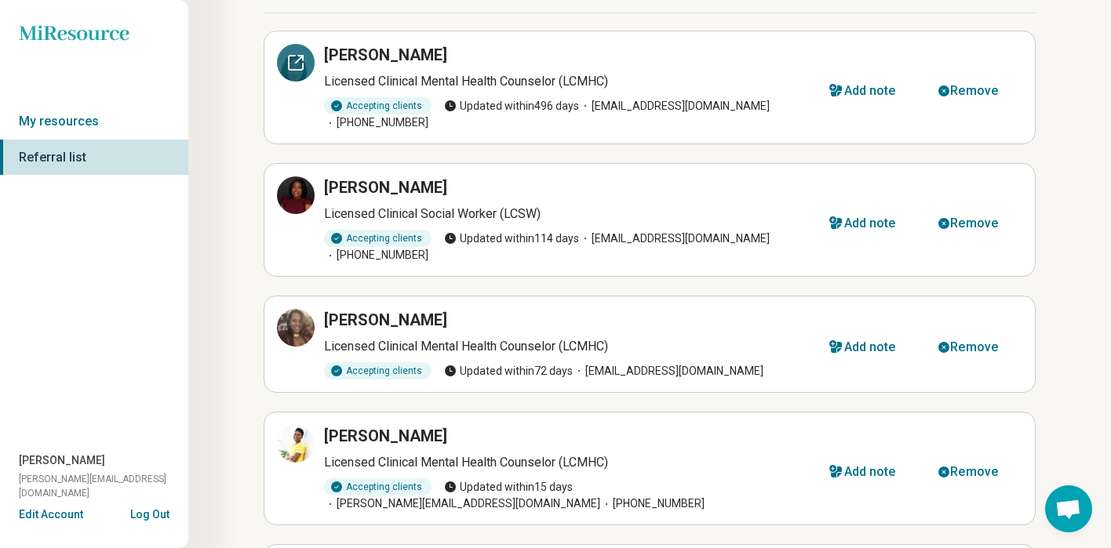
click at [293, 78] on div at bounding box center [296, 63] width 38 height 38
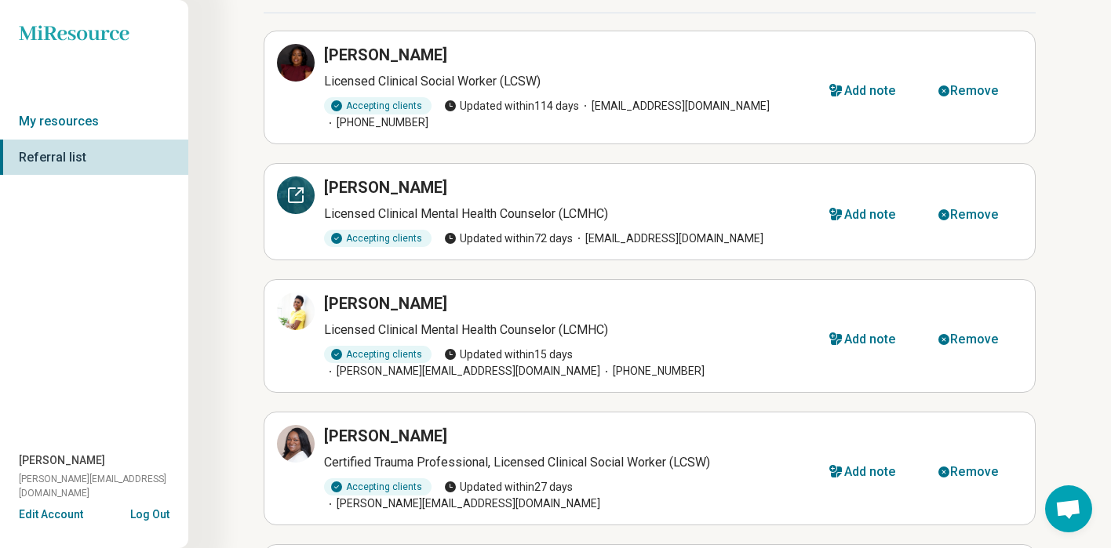
click at [301, 192] on div at bounding box center [296, 196] width 38 height 38
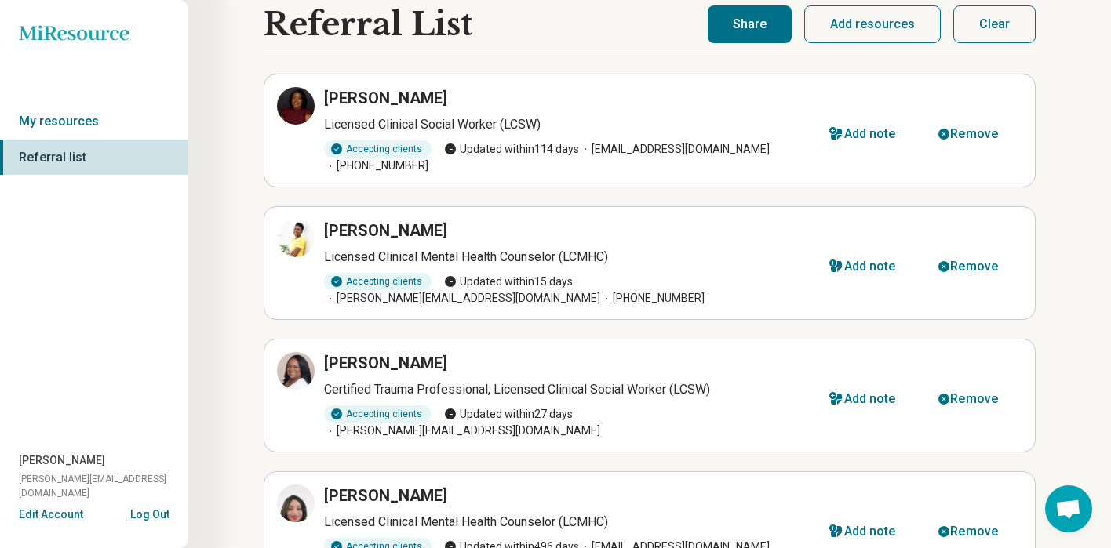
scroll to position [0, 0]
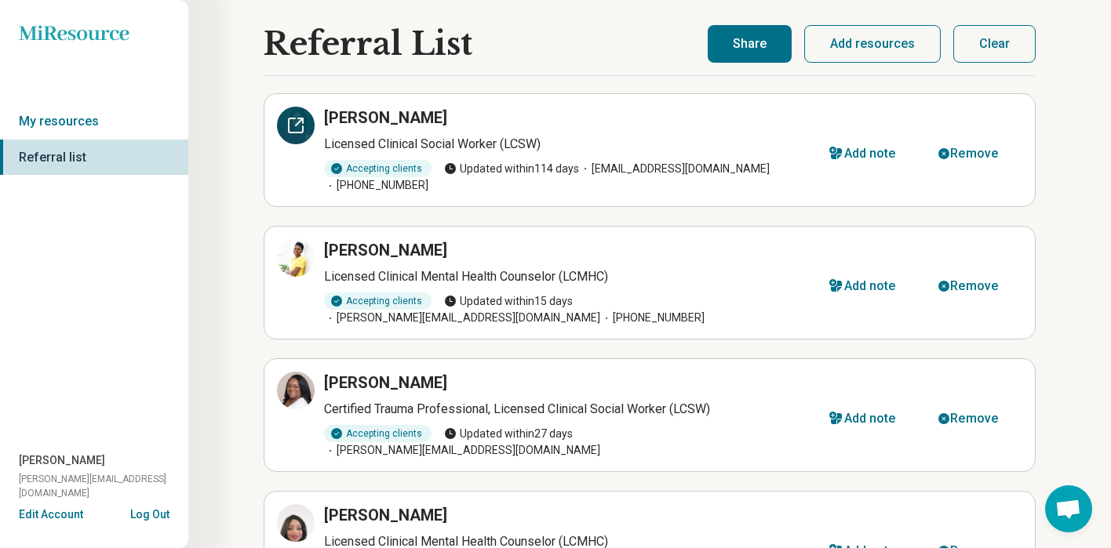
click at [297, 134] on icon at bounding box center [295, 125] width 19 height 19
click at [293, 253] on div at bounding box center [296, 258] width 38 height 38
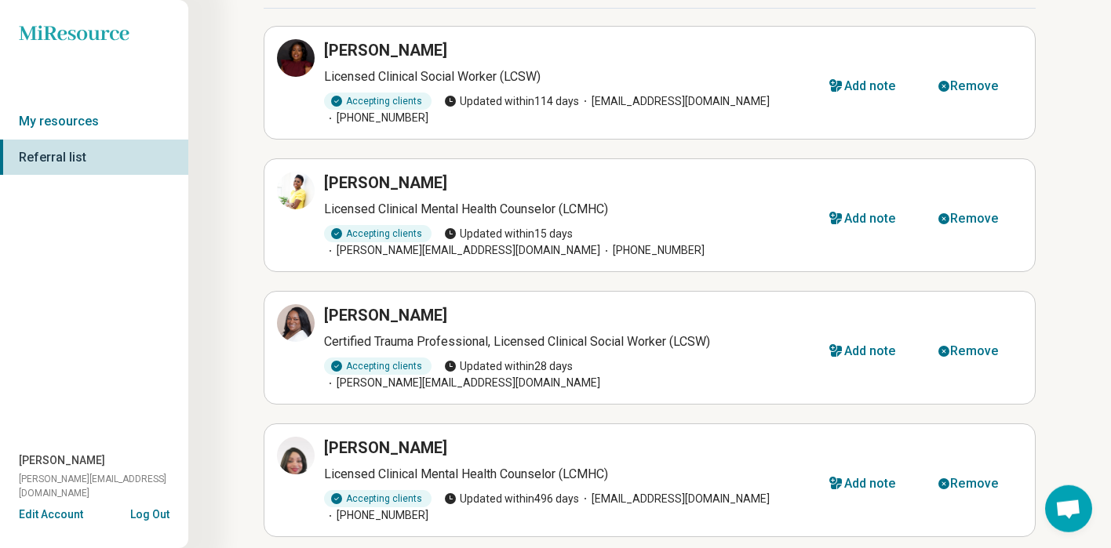
scroll to position [75, 0]
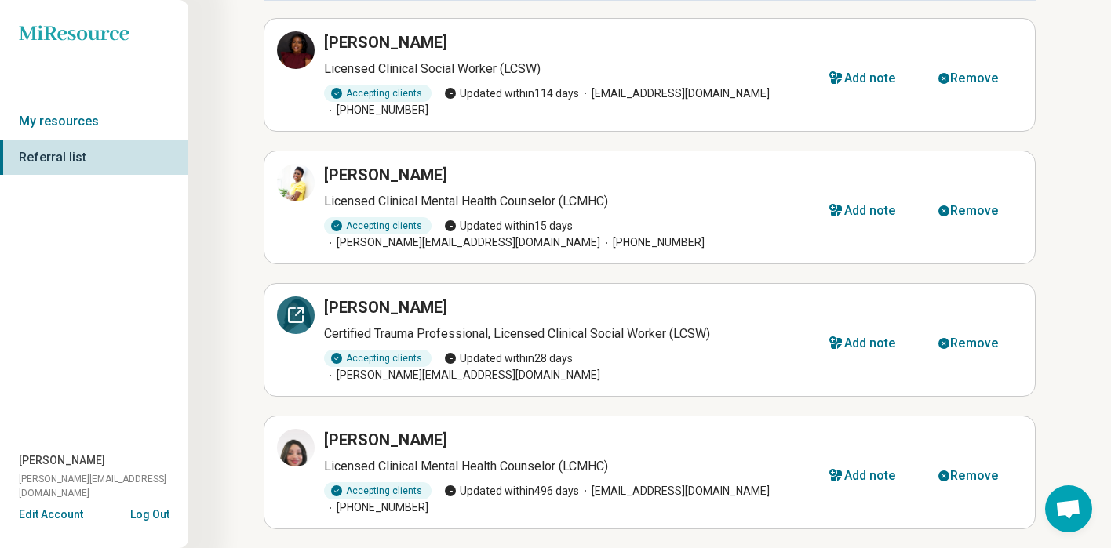
click at [297, 300] on div at bounding box center [296, 316] width 38 height 38
click at [299, 429] on div at bounding box center [296, 448] width 38 height 38
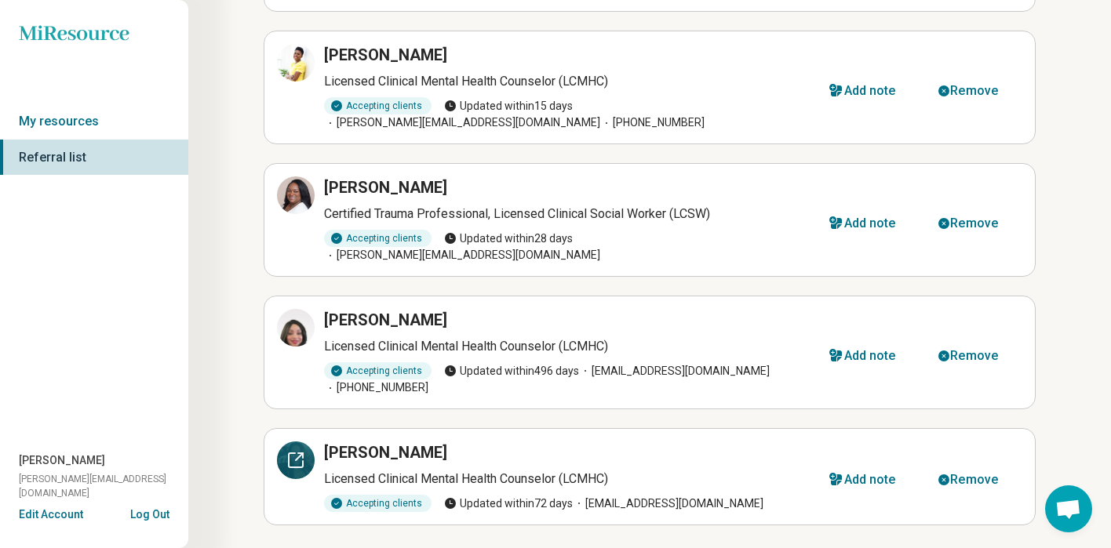
click at [291, 442] on div at bounding box center [296, 461] width 38 height 38
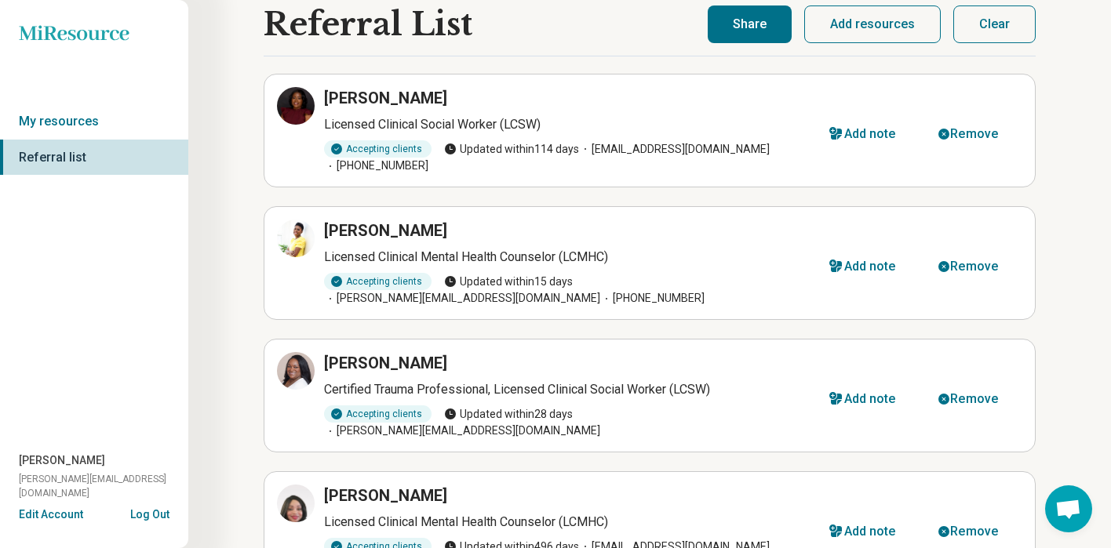
scroll to position [0, 0]
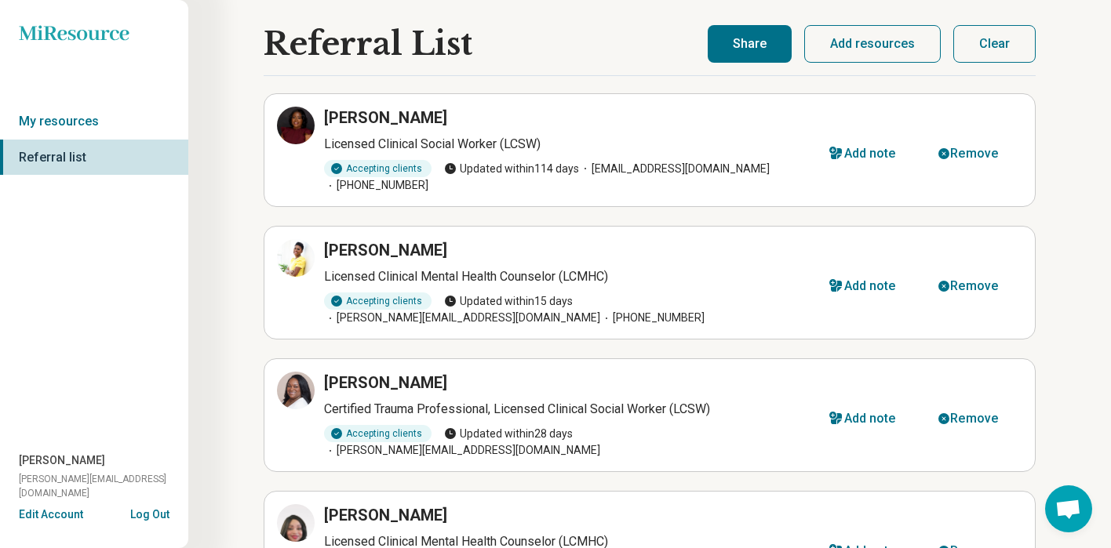
click at [778, 51] on button "Share" at bounding box center [750, 44] width 84 height 38
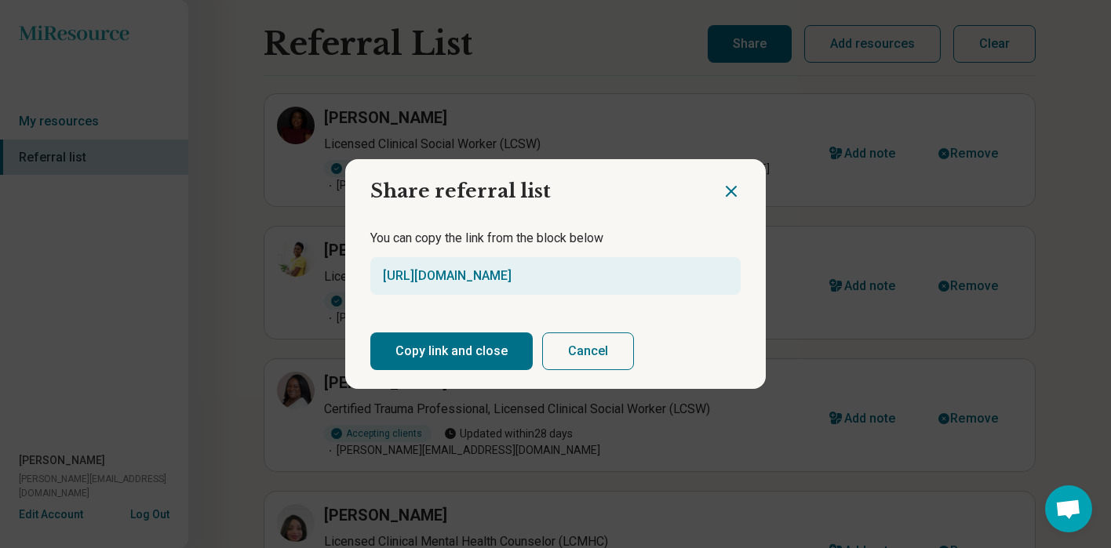
click at [470, 351] on button "Copy link and close" at bounding box center [451, 352] width 162 height 38
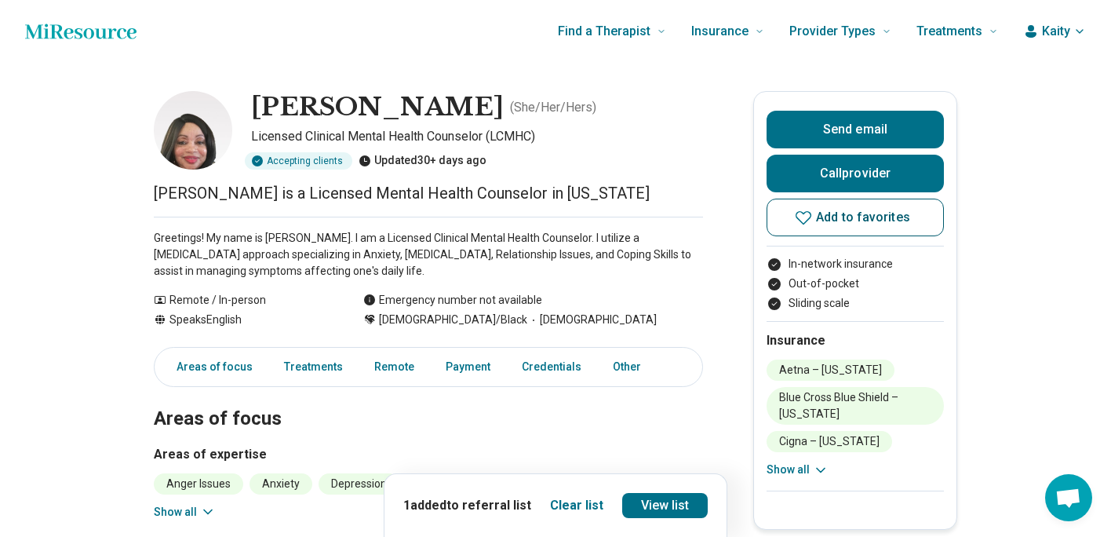
click at [852, 224] on span "Add to favorites" at bounding box center [863, 217] width 94 height 13
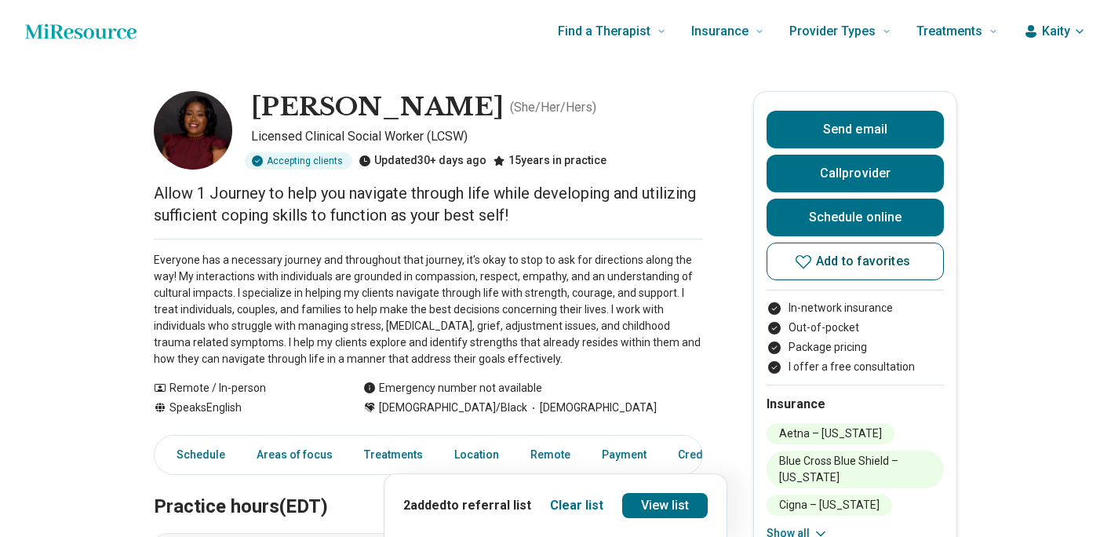
click at [891, 260] on span "Add to favorites" at bounding box center [863, 261] width 94 height 13
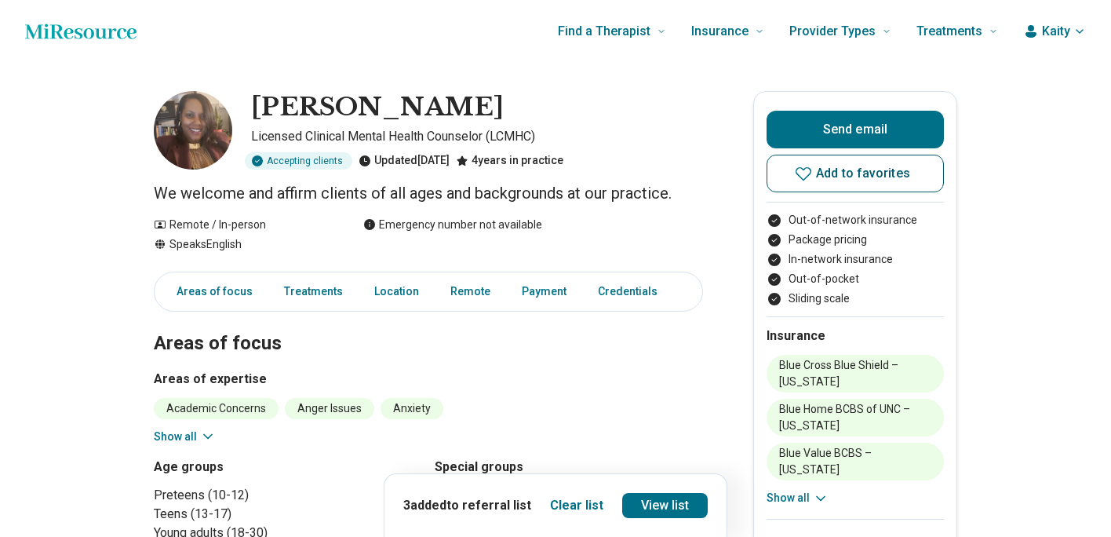
click at [870, 174] on span "Add to favorites" at bounding box center [863, 173] width 94 height 13
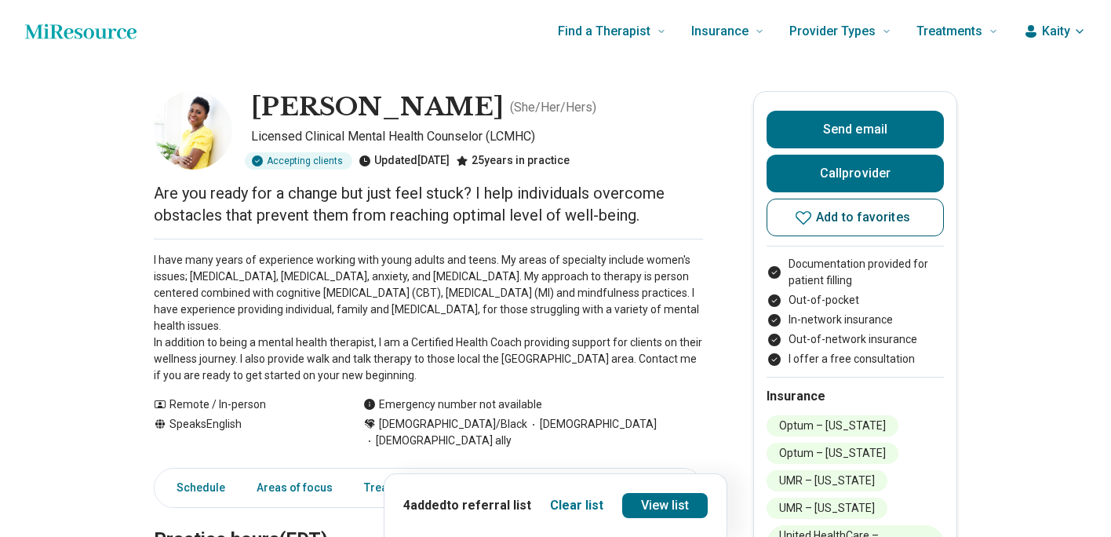
click at [886, 211] on span "Add to favorites" at bounding box center [863, 217] width 94 height 13
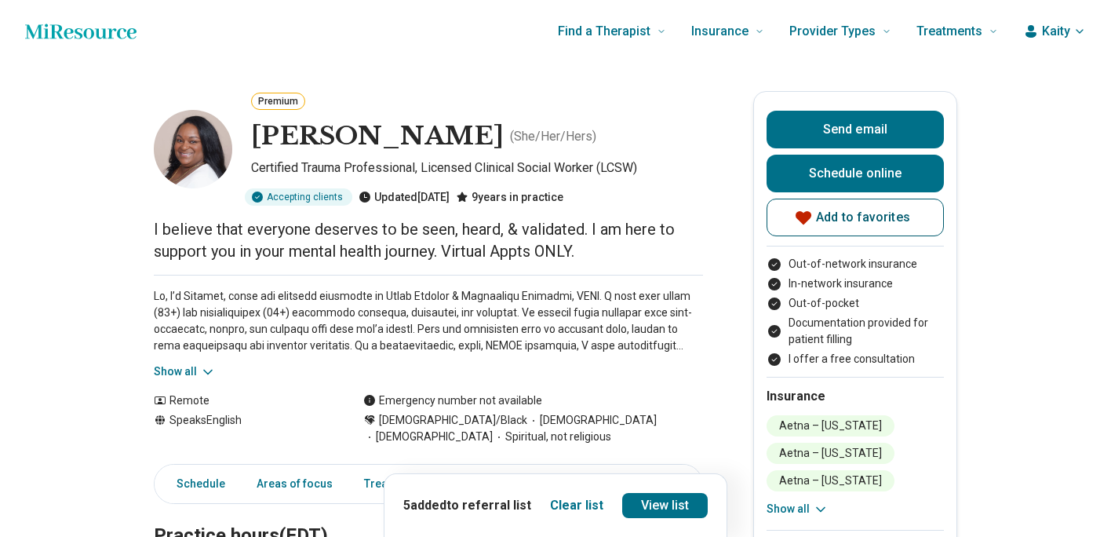
click at [890, 217] on span "Add to favorites" at bounding box center [863, 217] width 94 height 13
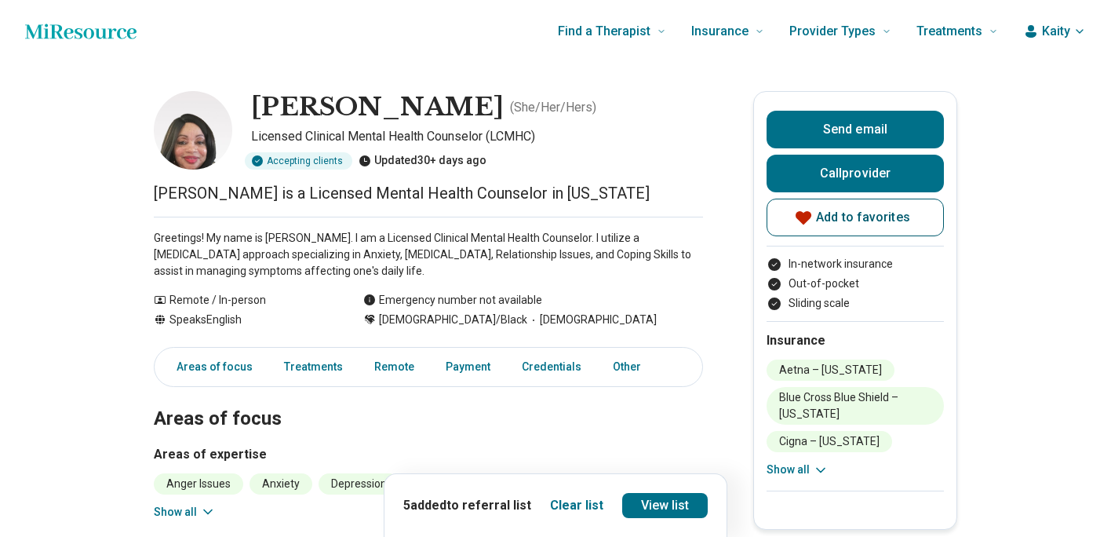
click at [882, 209] on button "Add to favorites" at bounding box center [854, 217] width 177 height 38
click at [886, 211] on span "Add to favorites" at bounding box center [863, 217] width 94 height 13
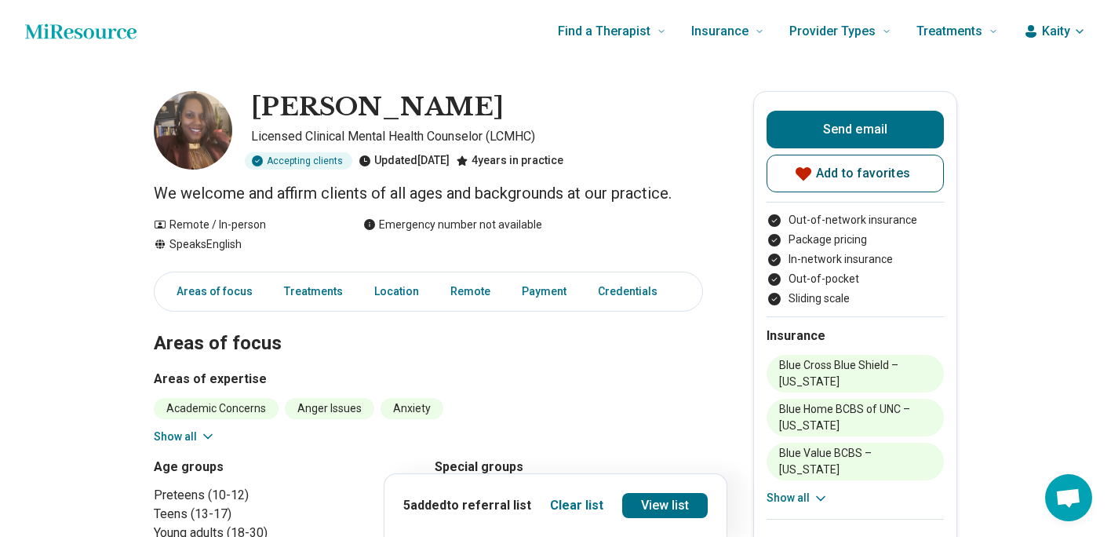
click at [889, 169] on span "Add to favorites" at bounding box center [863, 173] width 94 height 13
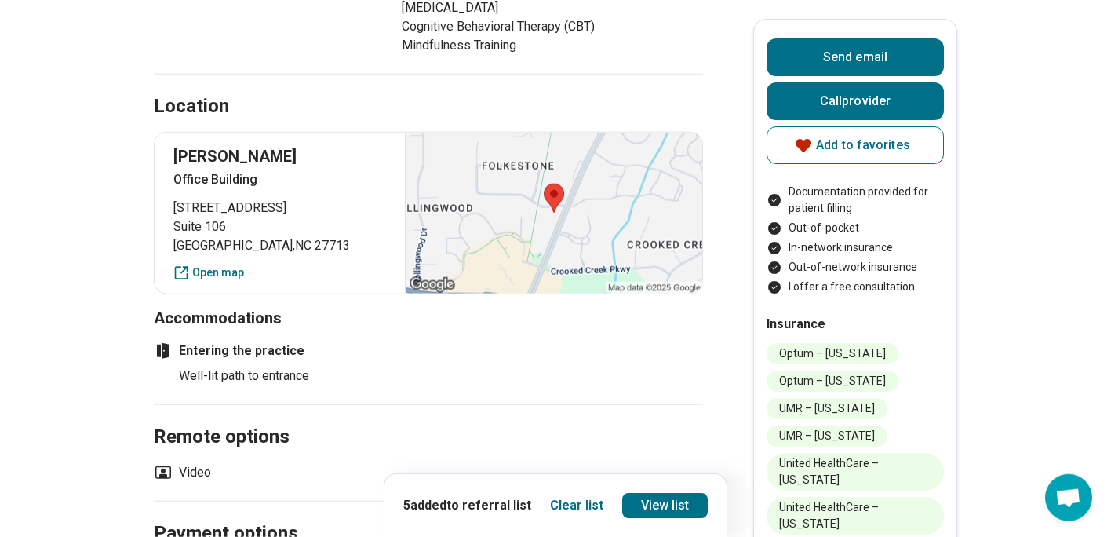
scroll to position [1117, 0]
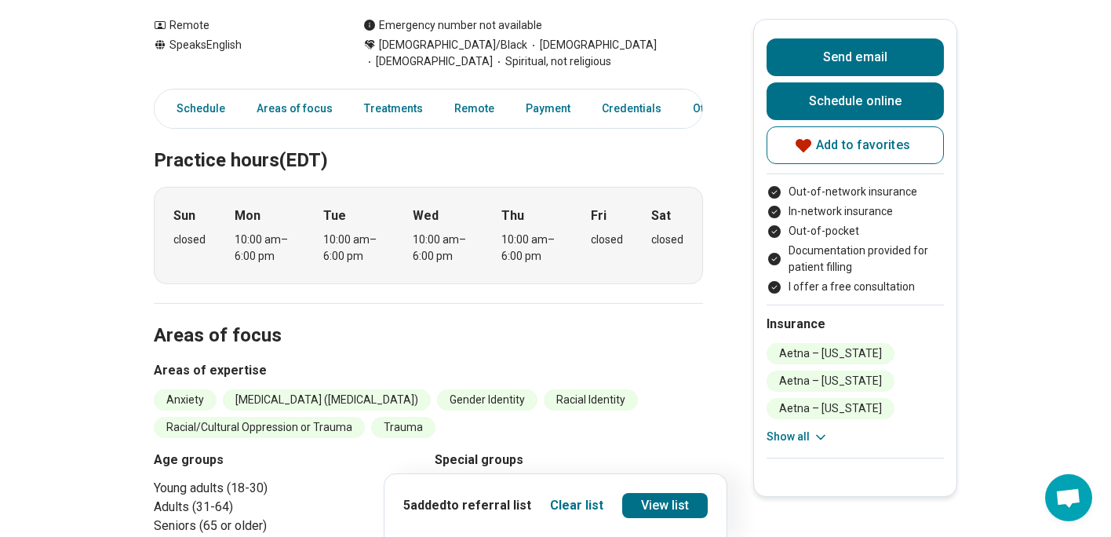
scroll to position [665, 0]
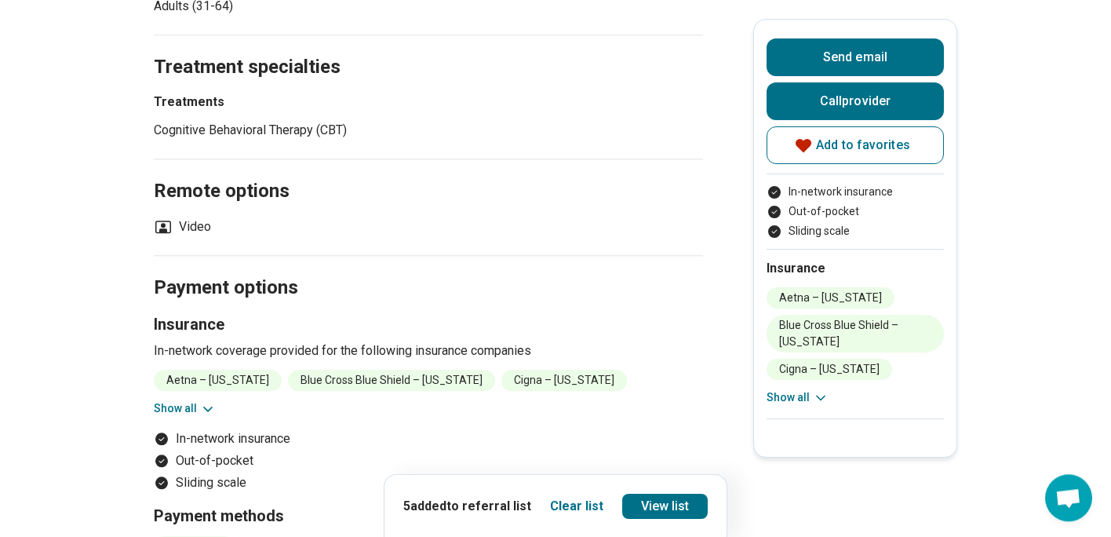
scroll to position [602, 0]
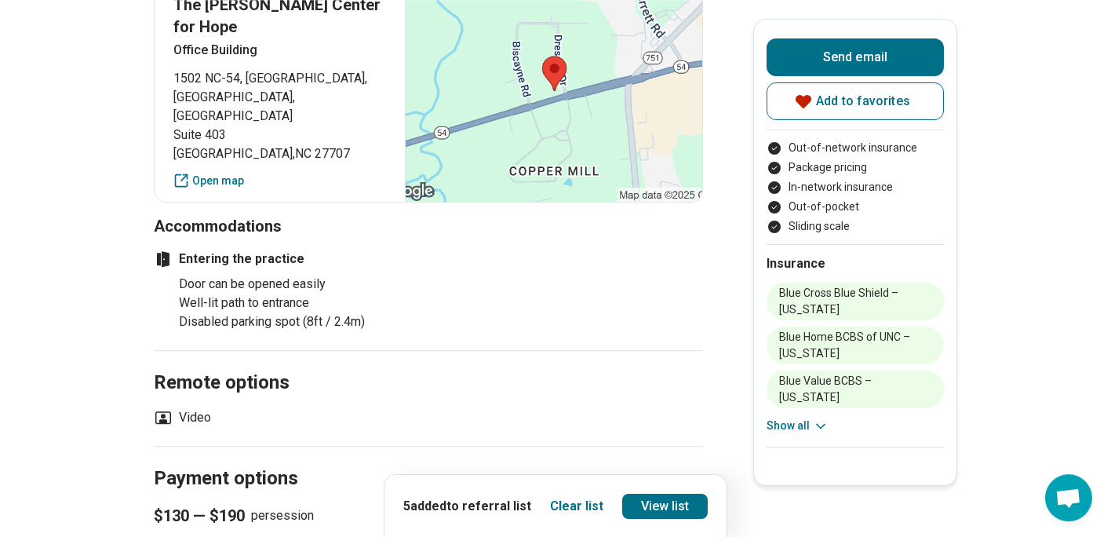
scroll to position [904, 0]
